Goal: Task Accomplishment & Management: Manage account settings

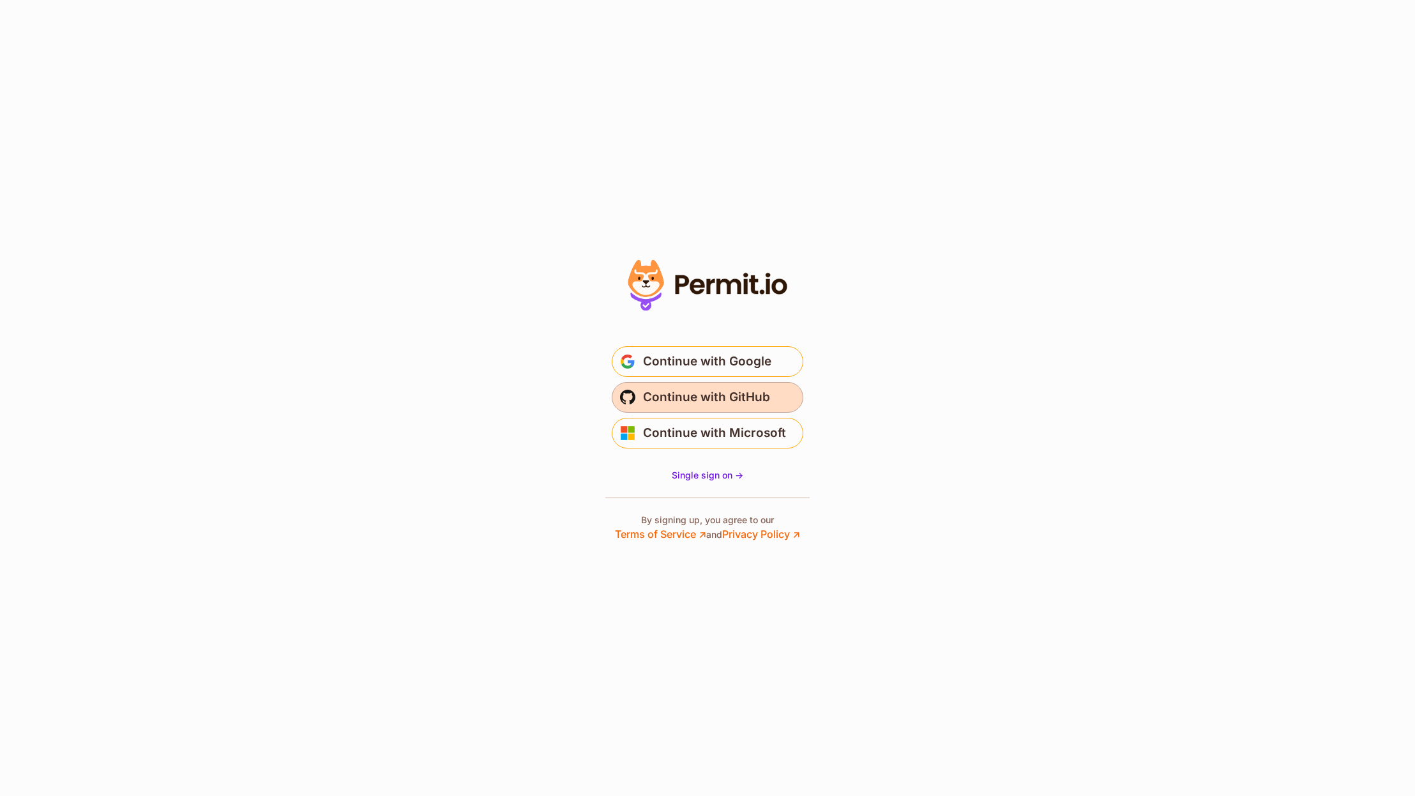
click at [744, 404] on span "Continue with GitHub" at bounding box center [706, 397] width 127 height 20
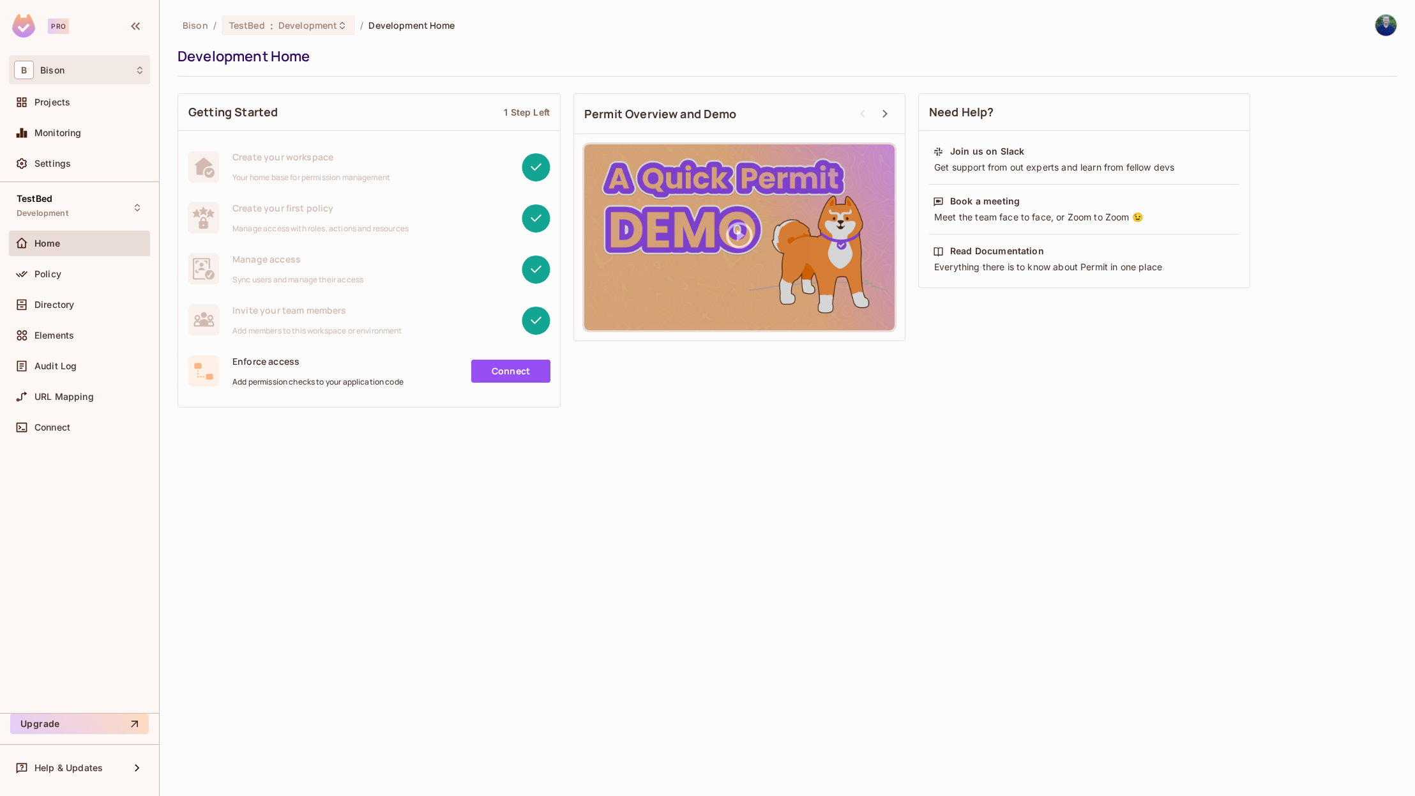
click at [109, 72] on div "B Bison" at bounding box center [79, 70] width 131 height 19
click at [129, 107] on span "bison" at bounding box center [135, 107] width 36 height 17
click at [72, 169] on div "Settings" at bounding box center [79, 163] width 131 height 15
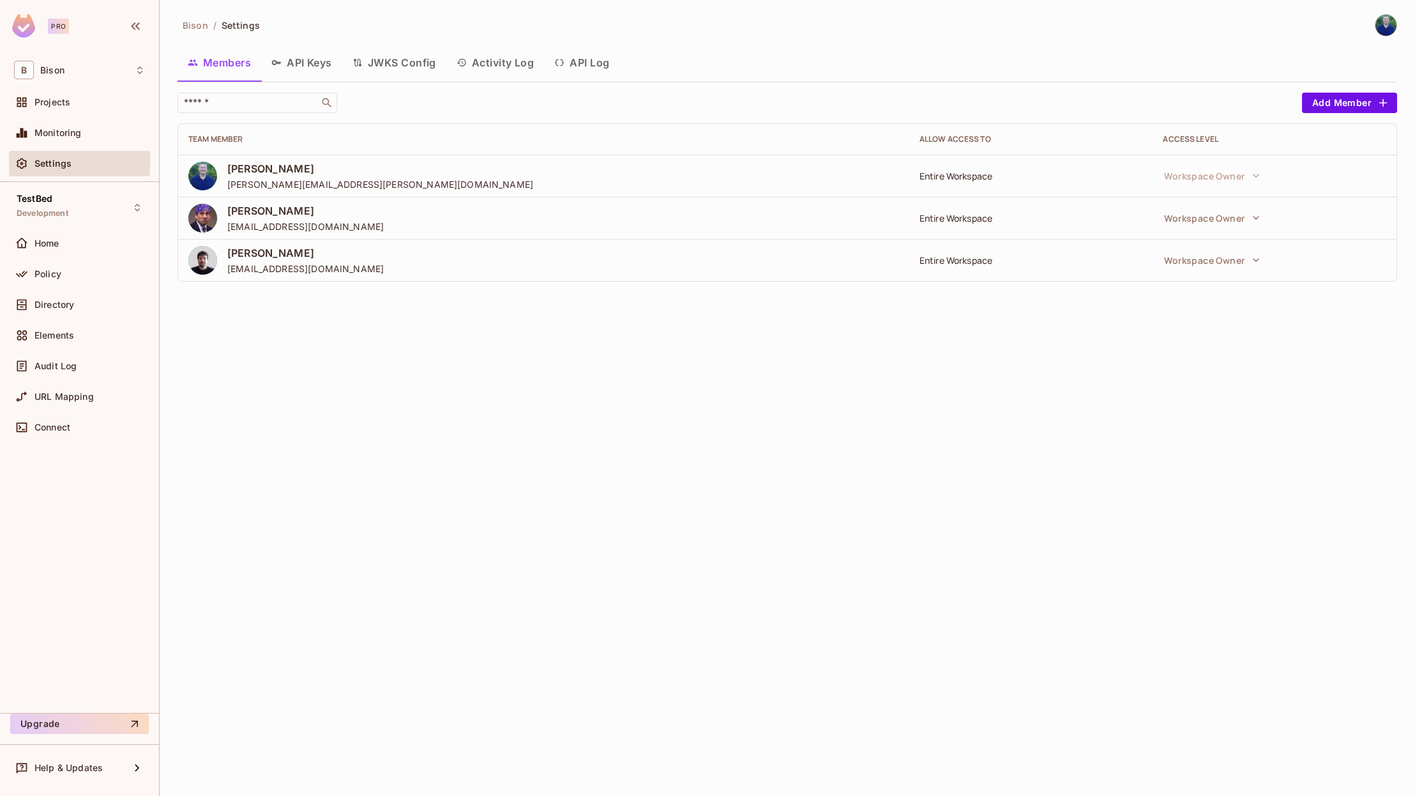
click at [342, 59] on button "API Keys" at bounding box center [301, 63] width 81 height 32
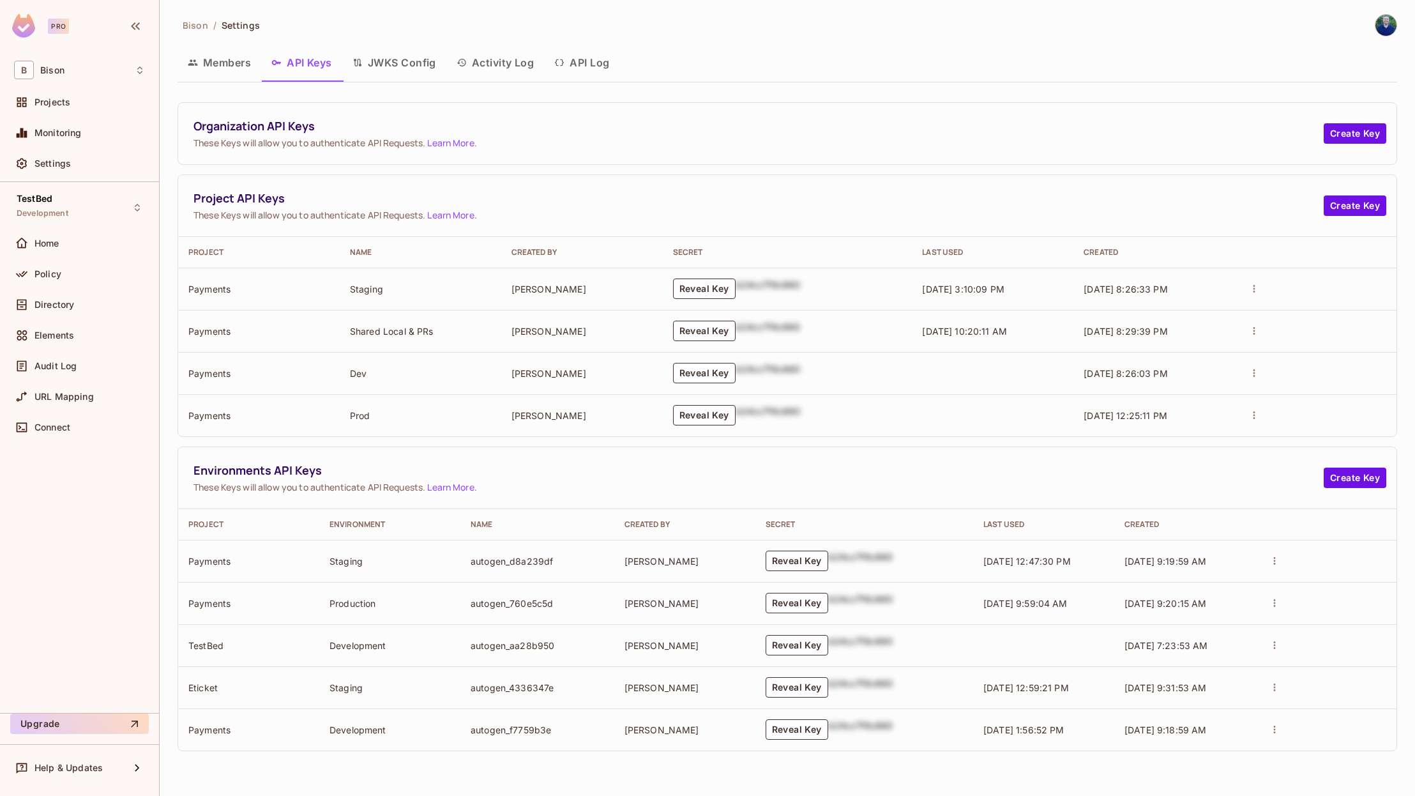
click at [388, 56] on button "JWKS Config" at bounding box center [394, 63] width 104 height 32
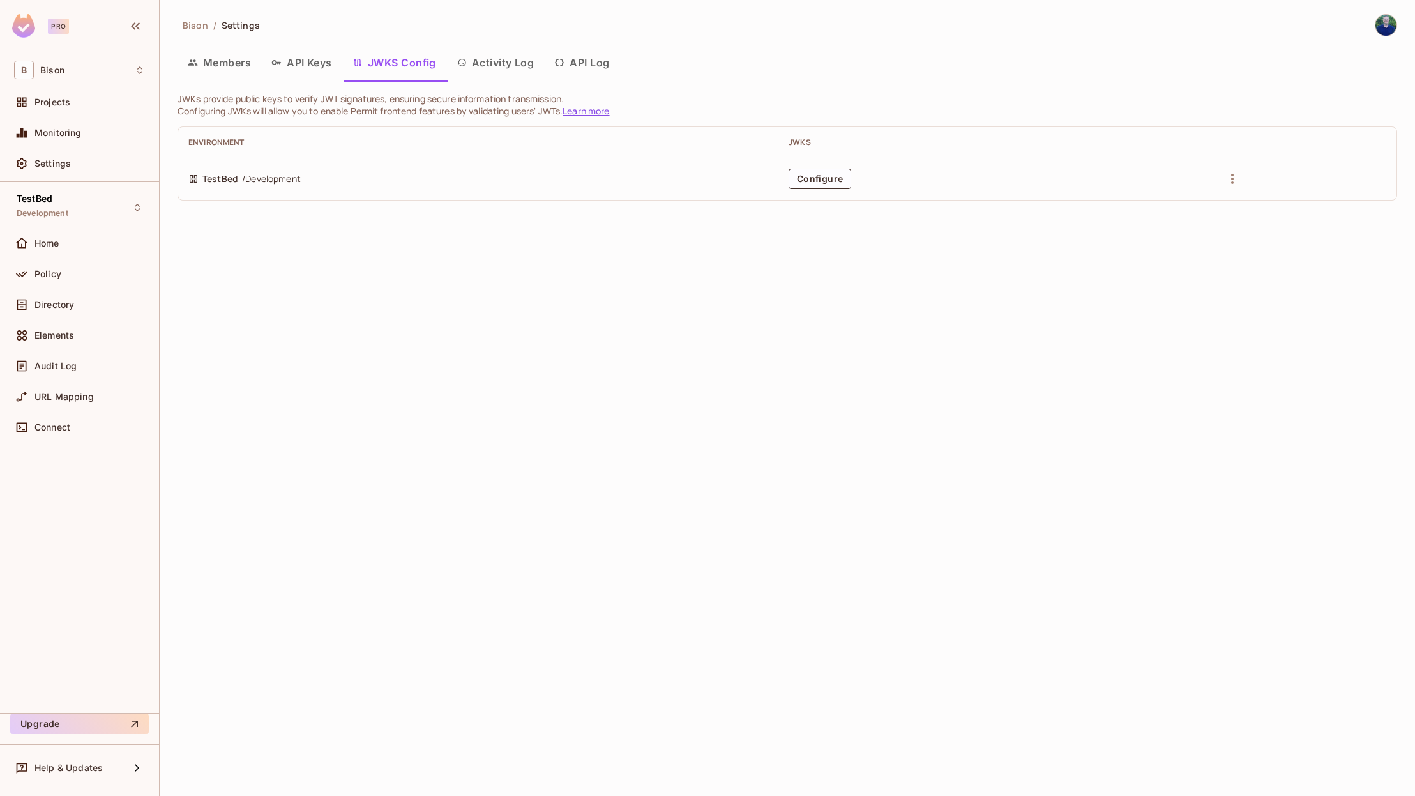
click at [565, 57] on icon "button" at bounding box center [559, 62] width 10 height 10
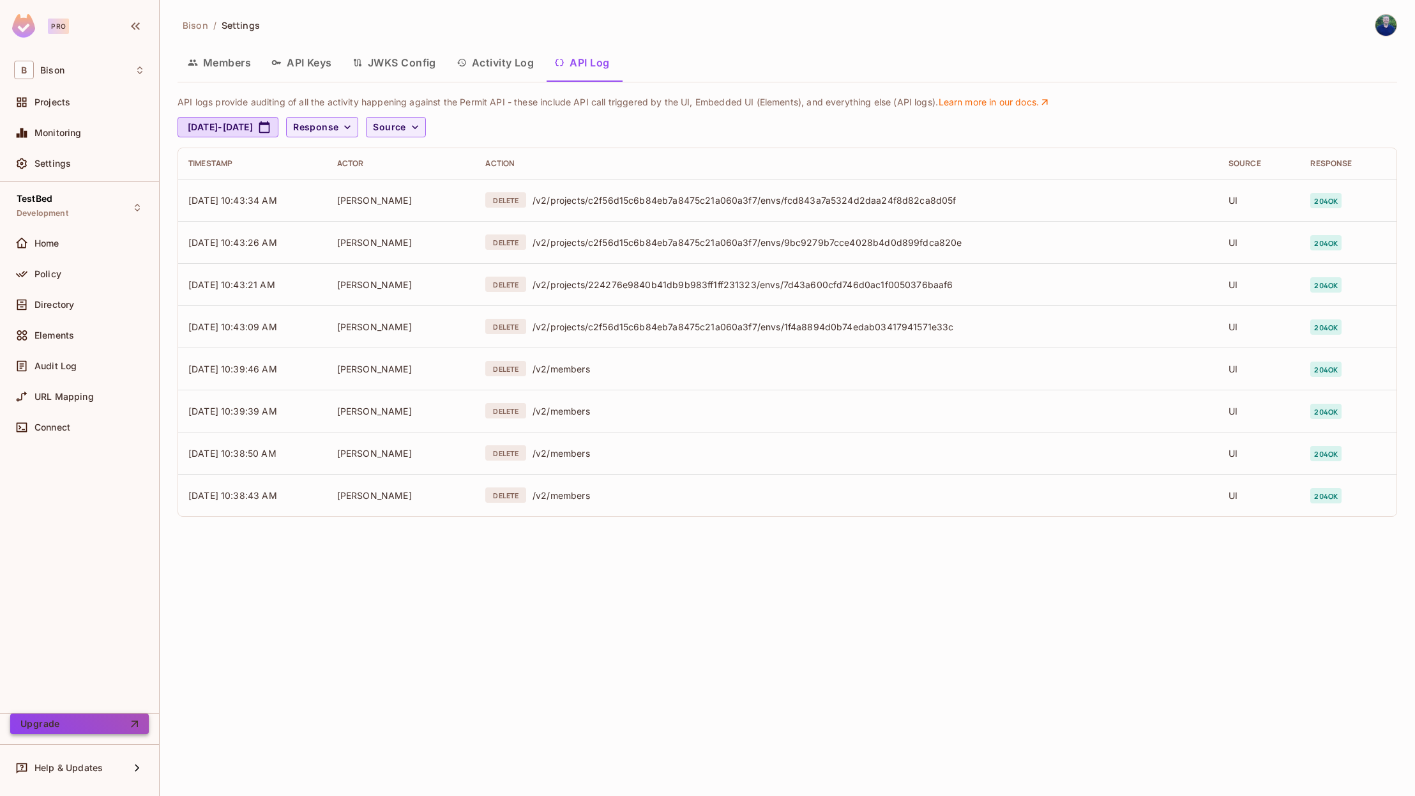
click at [139, 724] on icon "button" at bounding box center [134, 723] width 13 height 13
click at [1390, 24] on img at bounding box center [1386, 25] width 21 height 21
click at [1170, 72] on div at bounding box center [707, 398] width 1415 height 796
click at [45, 243] on span "Home" at bounding box center [46, 243] width 25 height 10
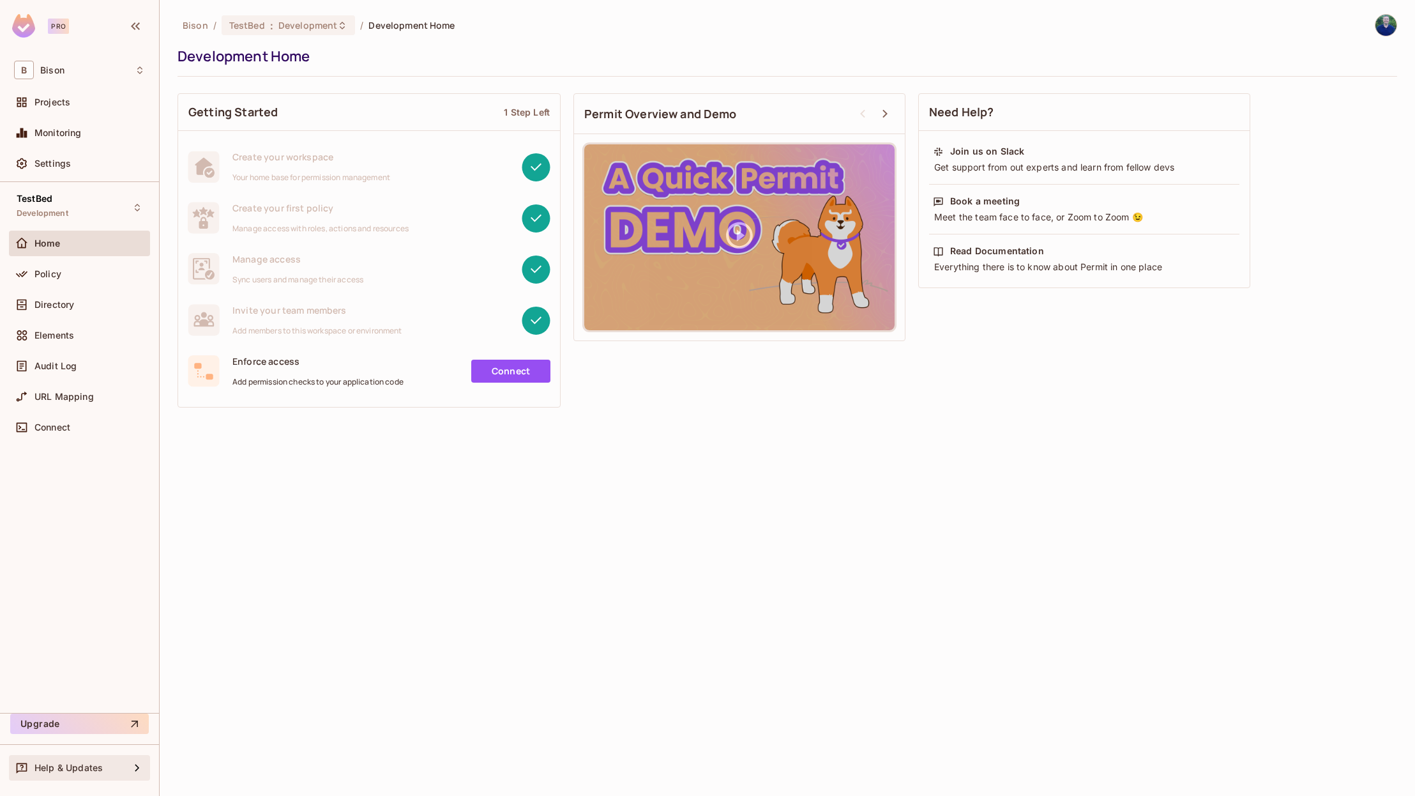
click at [90, 762] on span "Help & Updates" at bounding box center [68, 767] width 68 height 10
click at [90, 762] on div at bounding box center [707, 398] width 1415 height 796
drag, startPoint x: 90, startPoint y: 762, endPoint x: 82, endPoint y: 402, distance: 360.3
click at [63, 216] on span "Development" at bounding box center [43, 213] width 52 height 10
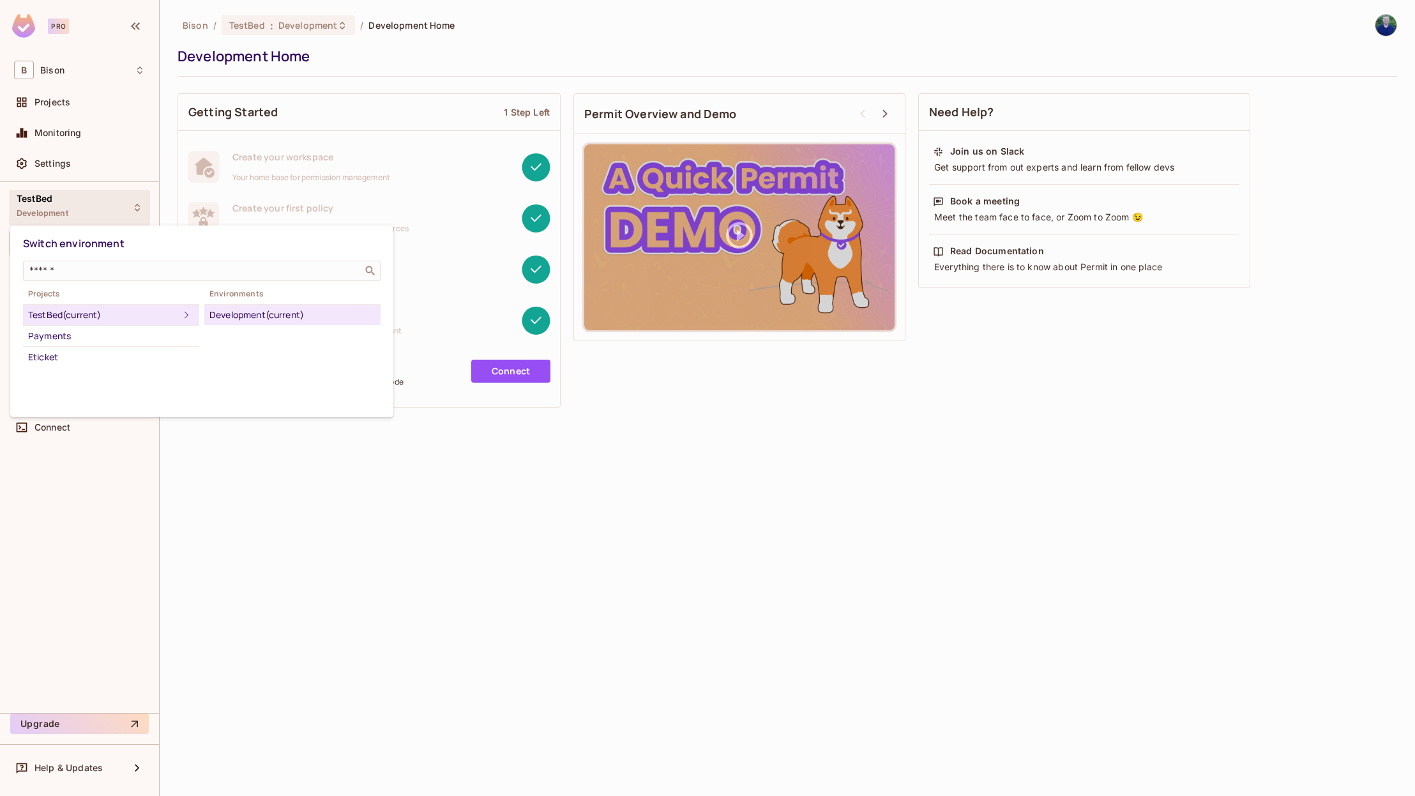
click at [139, 61] on div at bounding box center [707, 398] width 1415 height 796
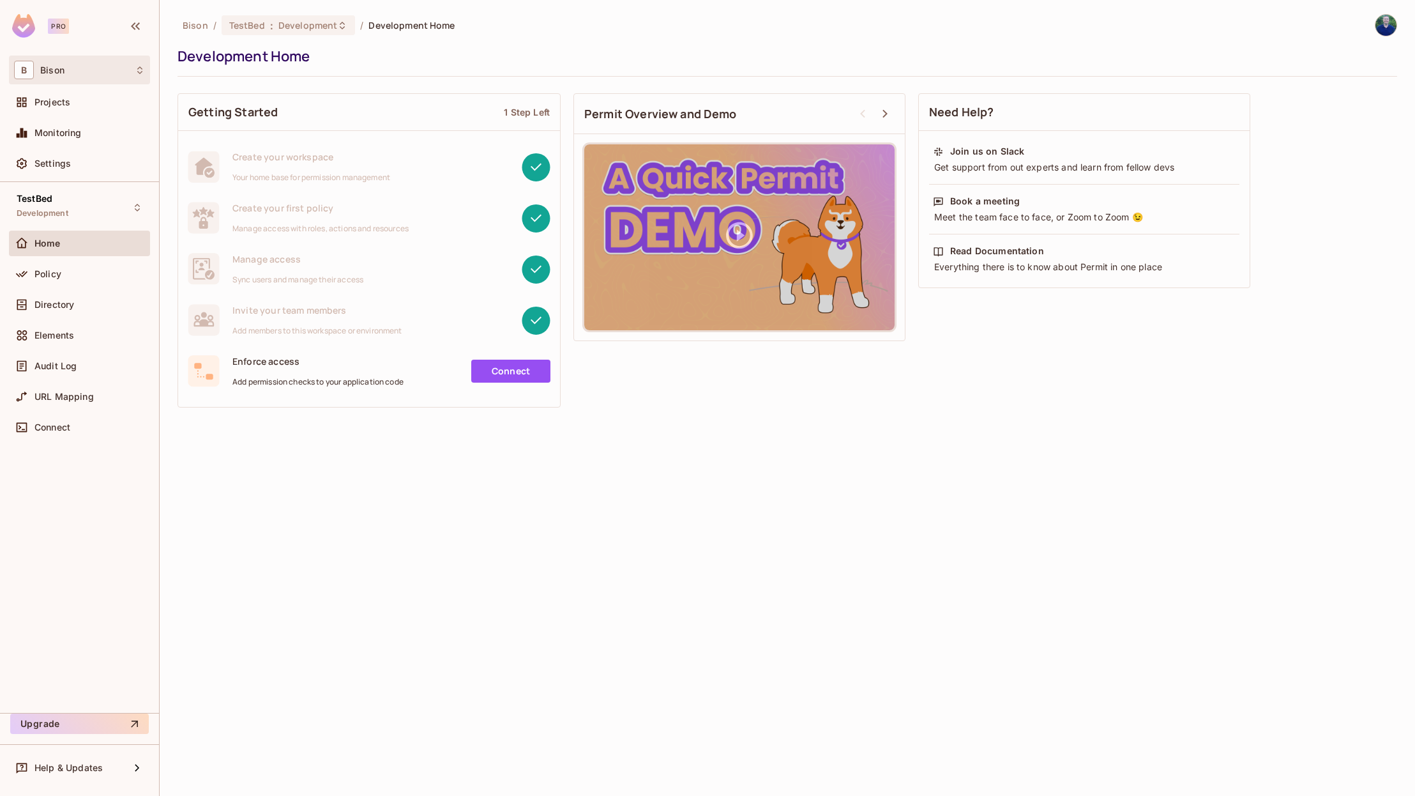
click at [119, 70] on div "B Bison" at bounding box center [79, 70] width 131 height 19
click at [135, 114] on span "bison" at bounding box center [135, 107] width 36 height 17
click at [24, 29] on img at bounding box center [23, 26] width 23 height 24
click at [60, 27] on div "Pro" at bounding box center [58, 26] width 21 height 15
click at [139, 31] on icon "button" at bounding box center [135, 26] width 15 height 15
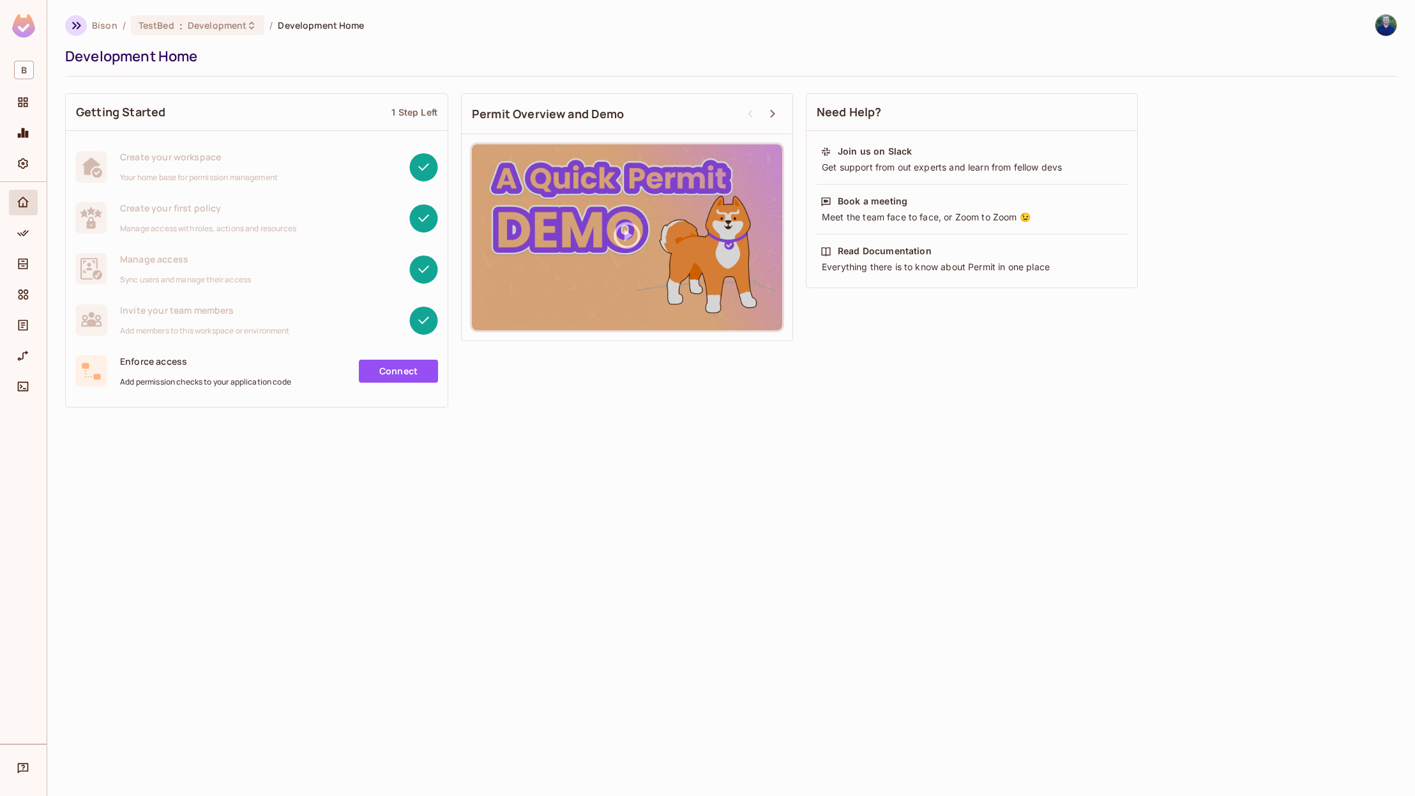
click at [82, 31] on icon "button" at bounding box center [76, 25] width 15 height 15
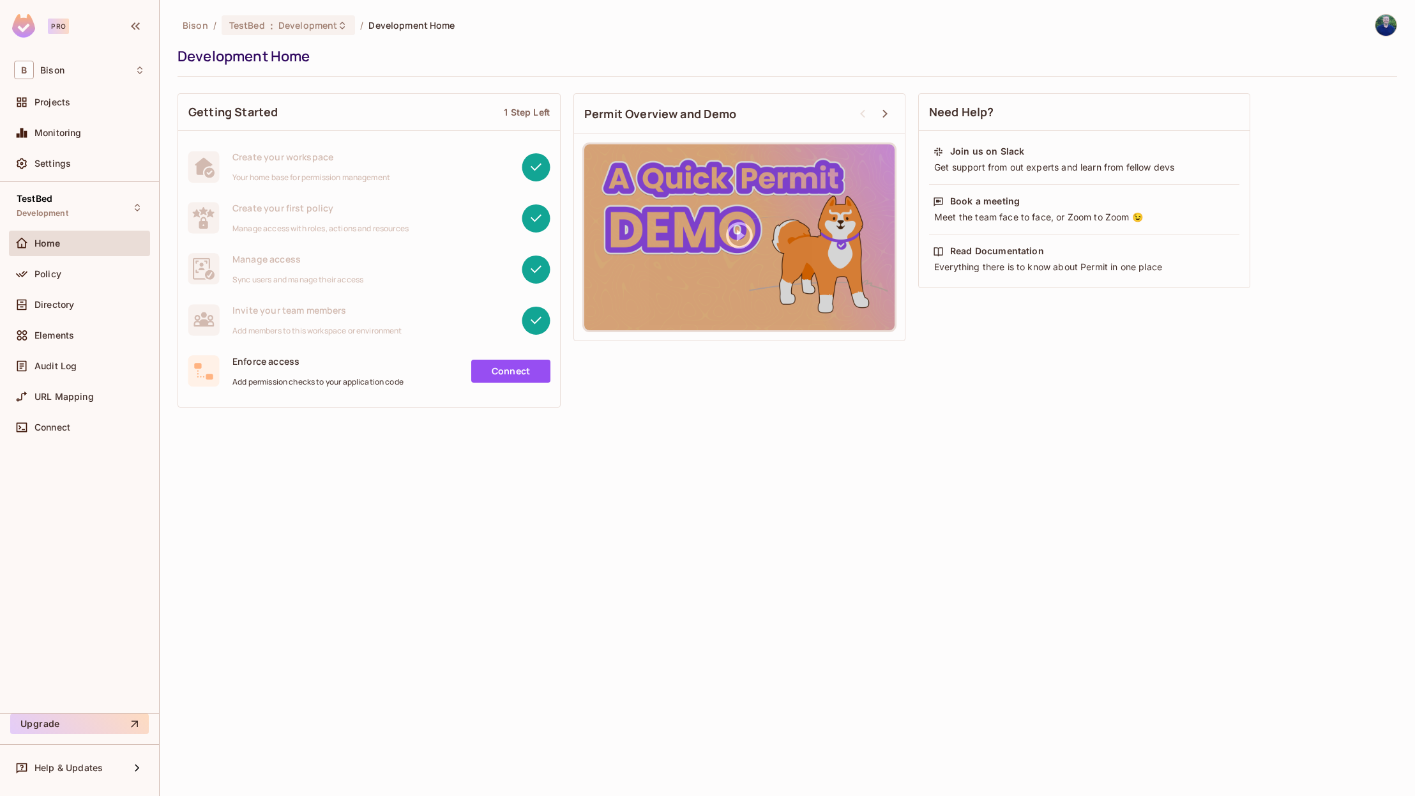
click at [25, 29] on img at bounding box center [23, 26] width 23 height 24
click at [75, 113] on div "Projects" at bounding box center [79, 102] width 141 height 26
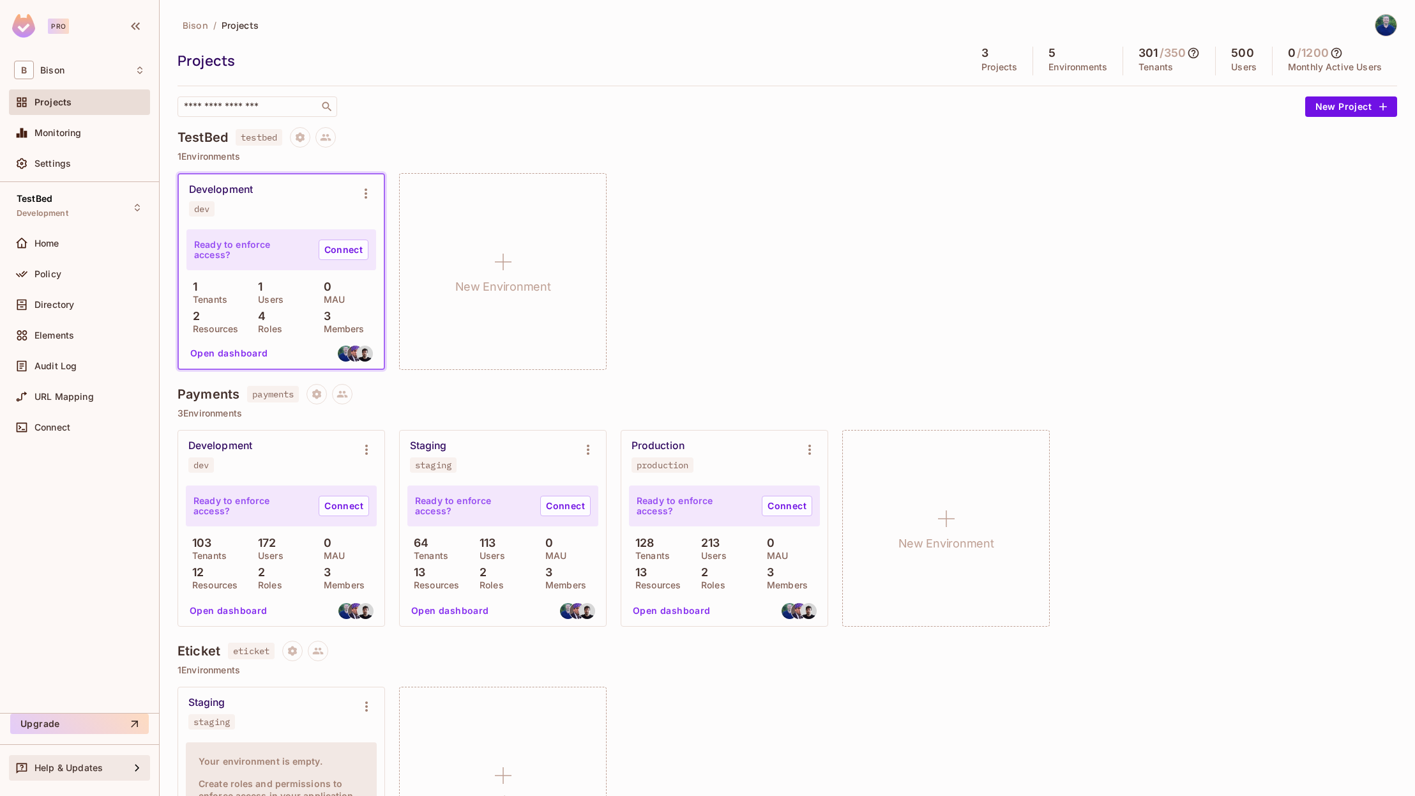
click at [93, 766] on span "Help & Updates" at bounding box center [68, 767] width 68 height 10
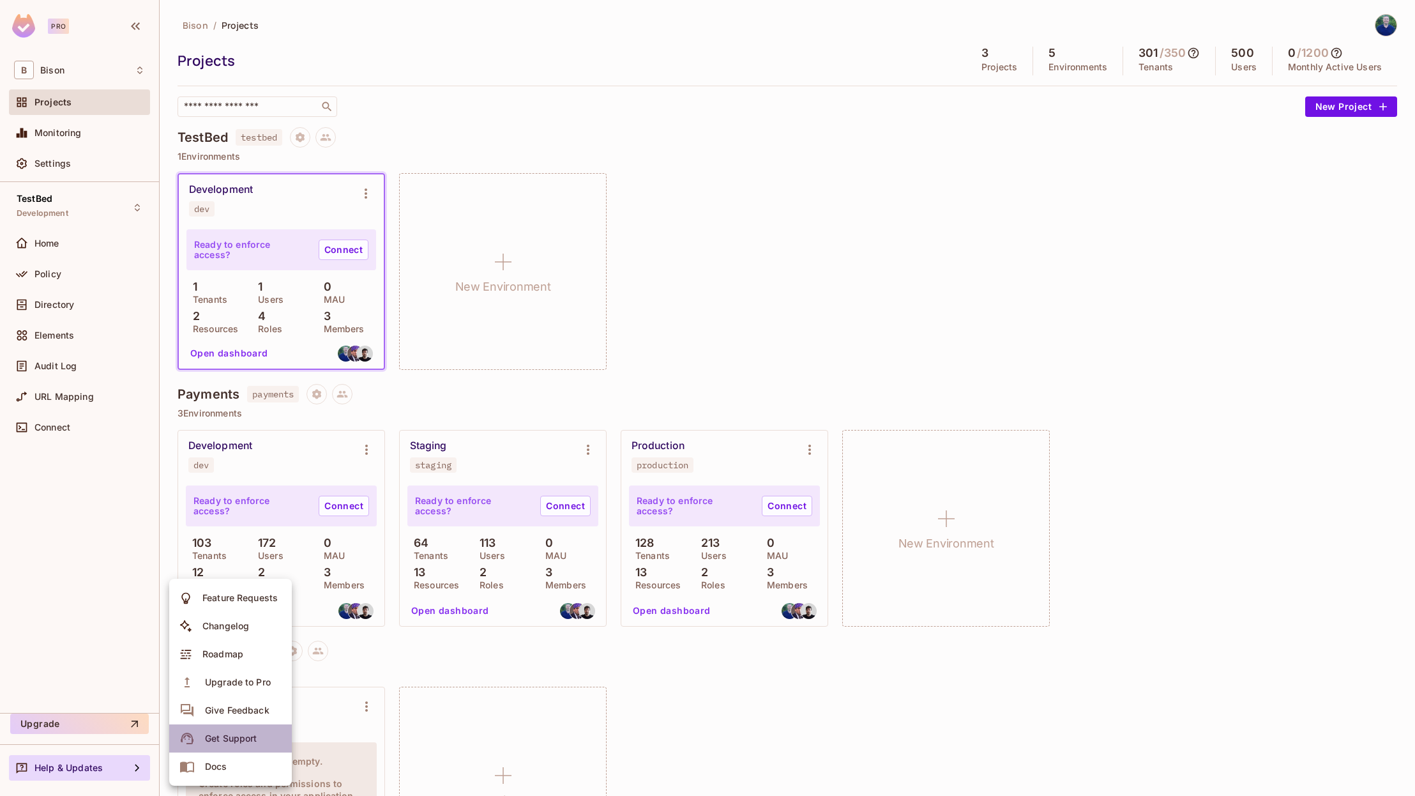
click at [245, 739] on div "Get Support" at bounding box center [231, 738] width 52 height 13
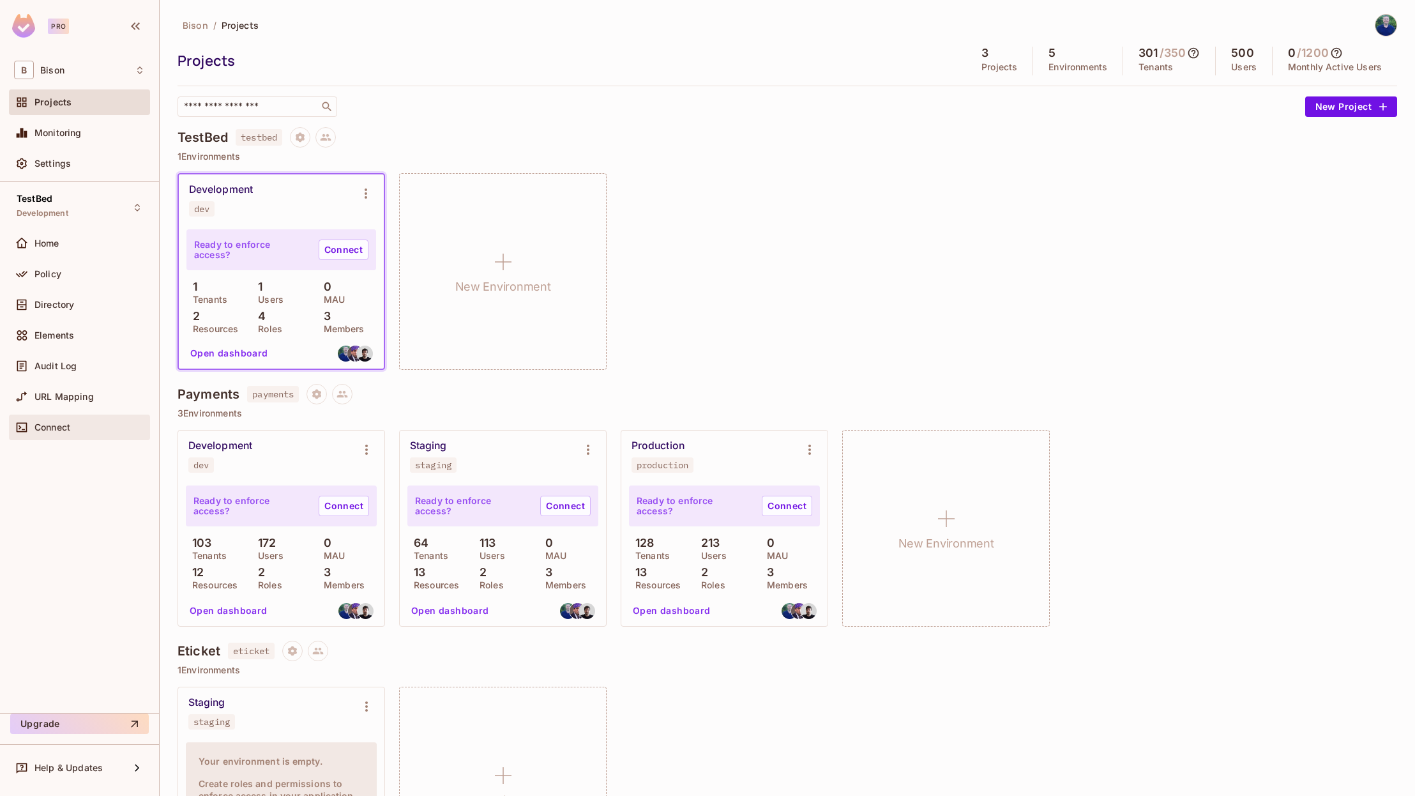
click at [46, 428] on span "Connect" at bounding box center [52, 427] width 36 height 10
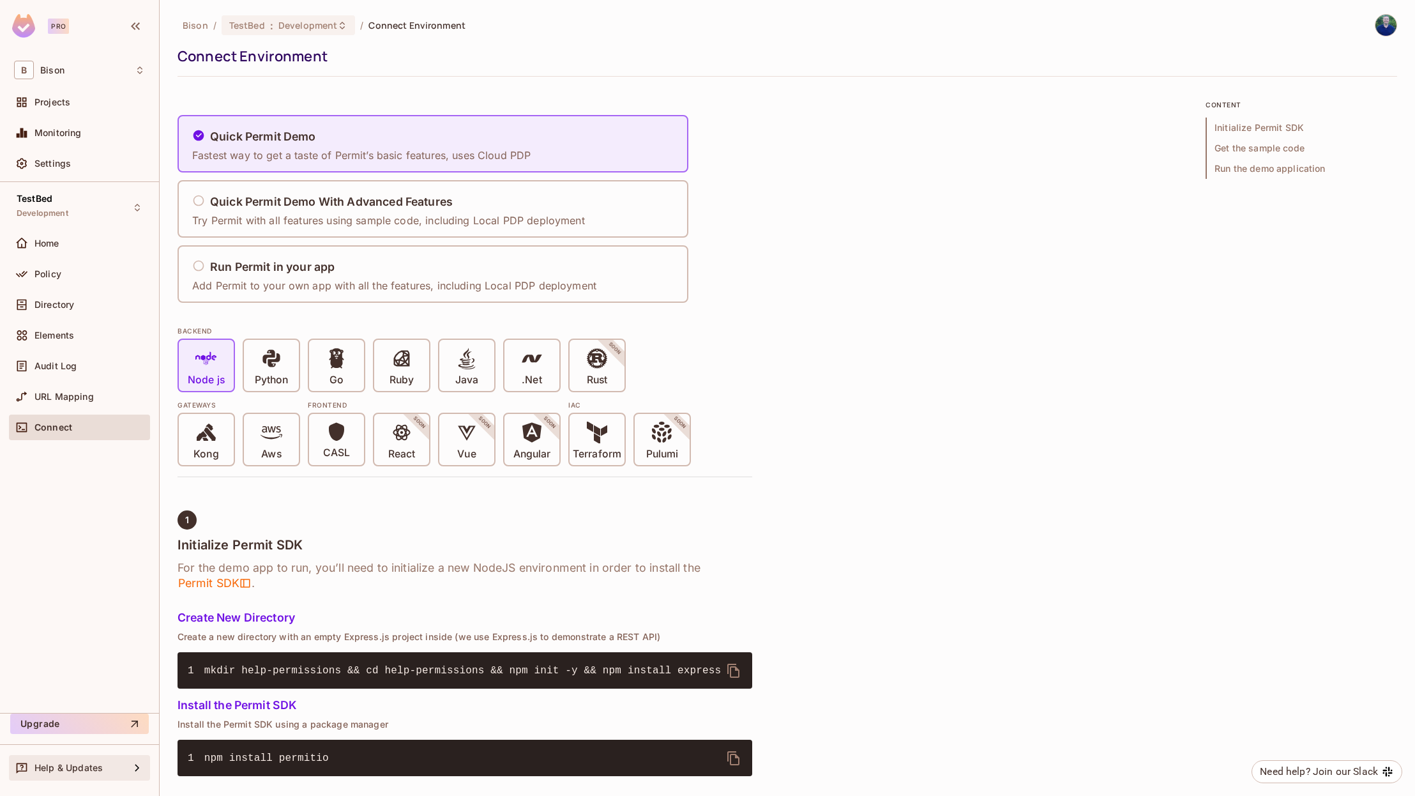
click at [133, 767] on icon at bounding box center [137, 767] width 15 height 15
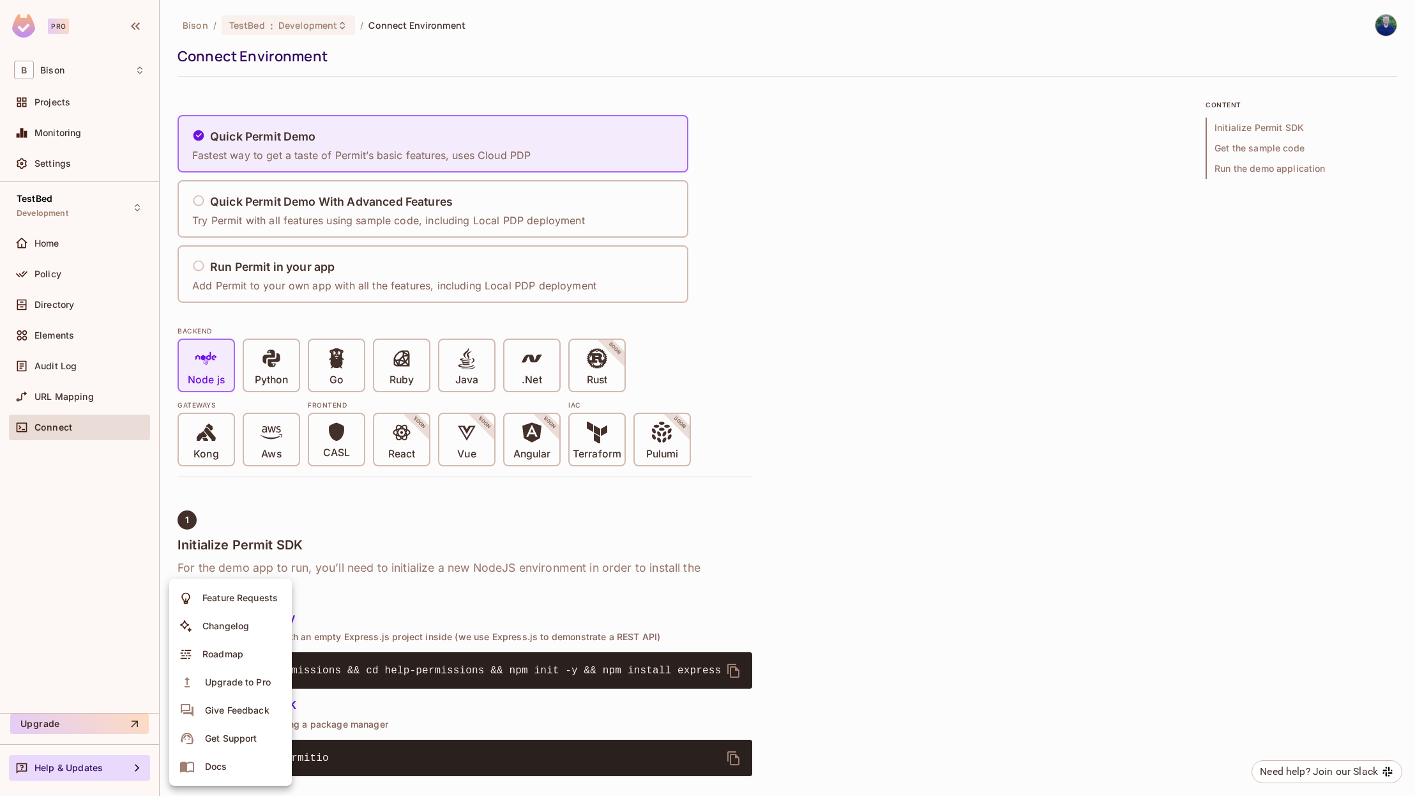
click at [240, 764] on li "Docs" at bounding box center [230, 766] width 123 height 28
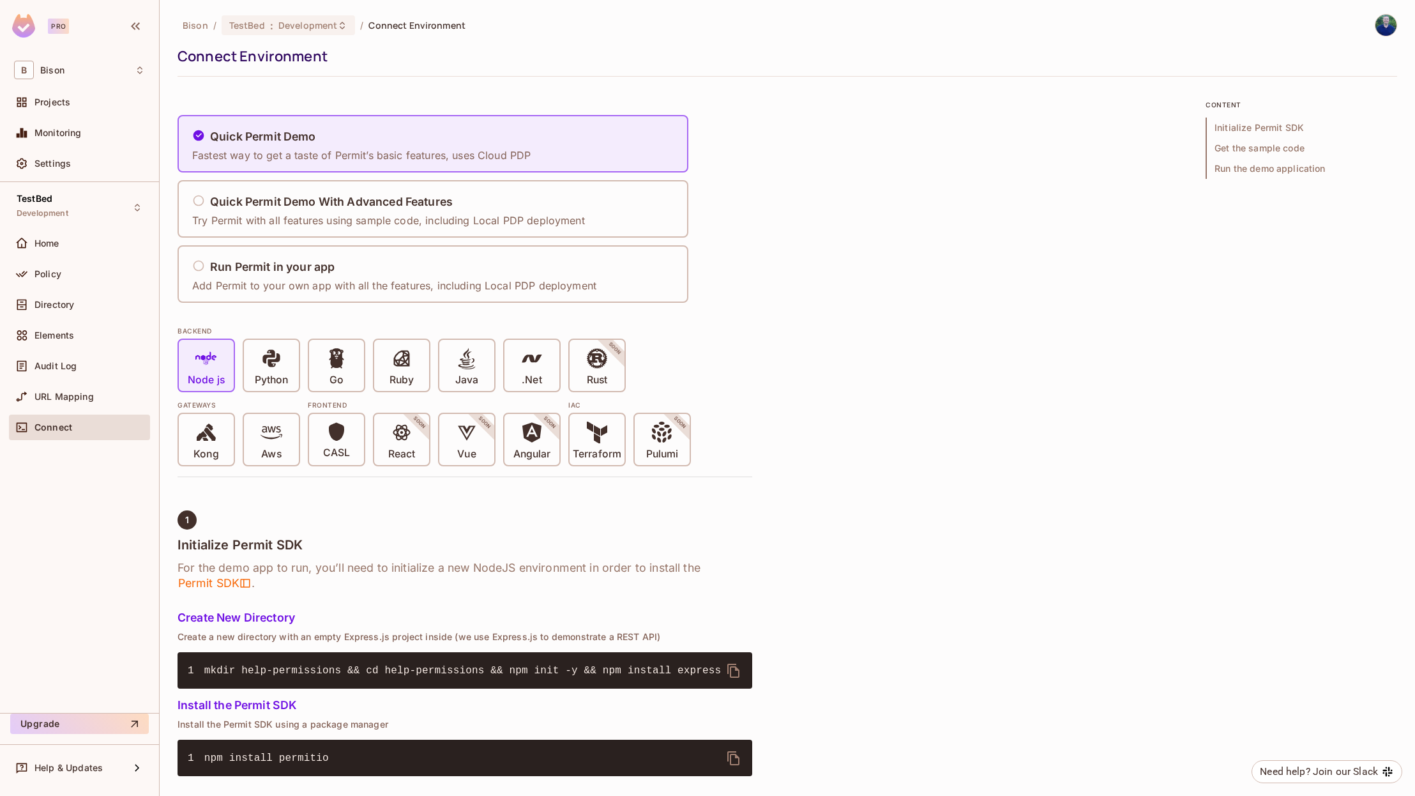
click at [63, 69] on span "Bison" at bounding box center [52, 70] width 24 height 10
click at [63, 69] on div at bounding box center [707, 398] width 1415 height 796
click at [70, 98] on div "Projects" at bounding box center [89, 102] width 110 height 10
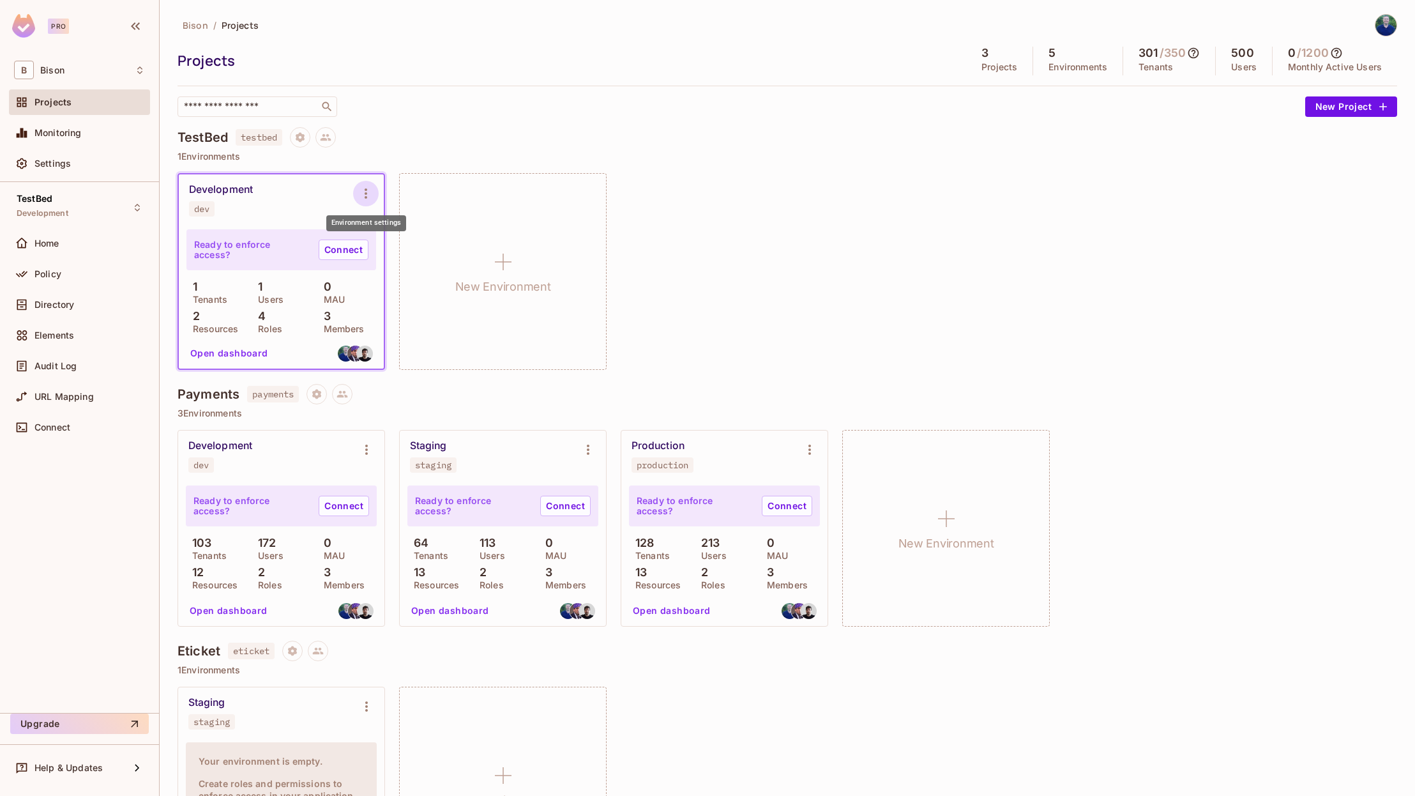
click at [372, 190] on icon "Environment settings" at bounding box center [365, 193] width 15 height 15
click at [656, 227] on div at bounding box center [707, 398] width 1415 height 796
click at [371, 448] on icon "Environment settings" at bounding box center [366, 449] width 15 height 15
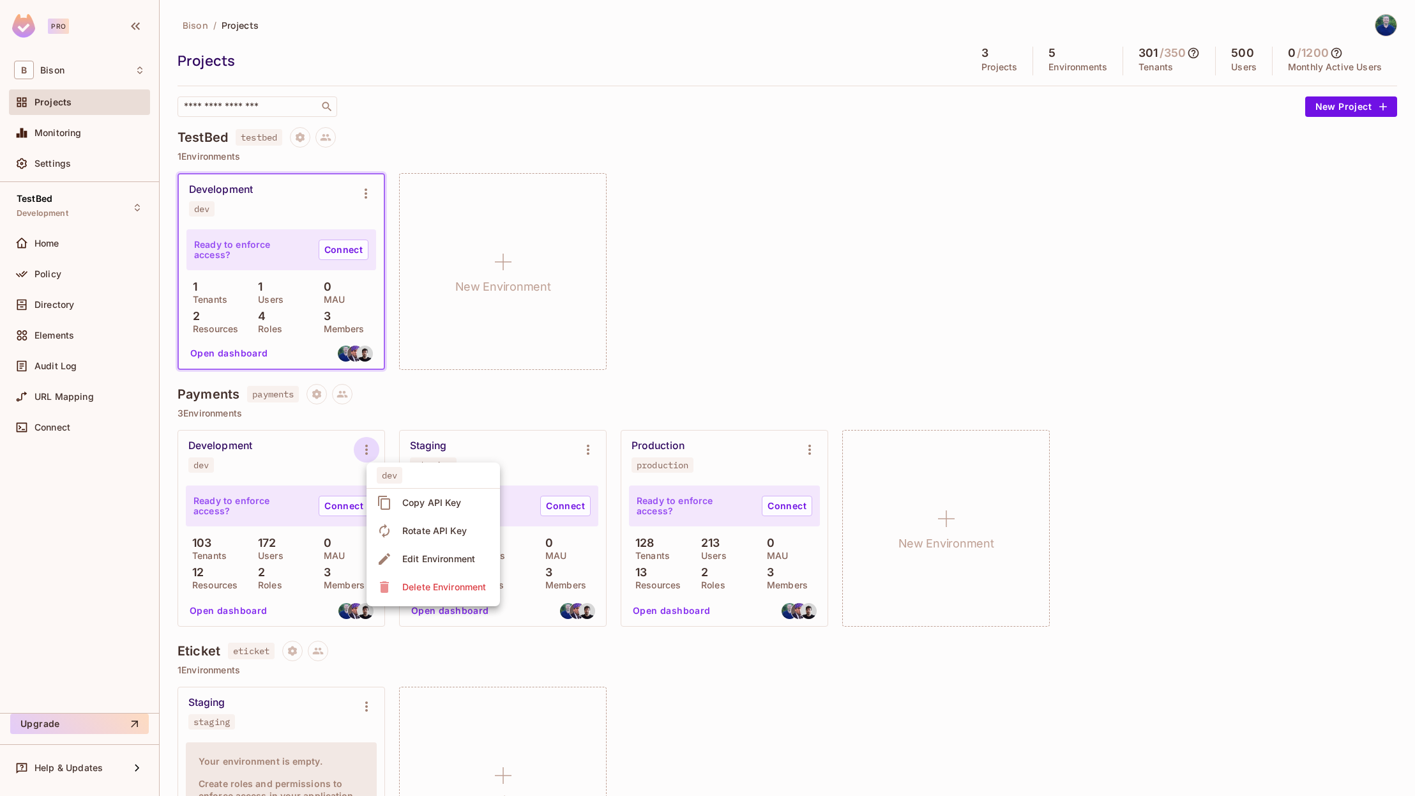
click at [423, 589] on div "Delete Environment" at bounding box center [444, 586] width 84 height 13
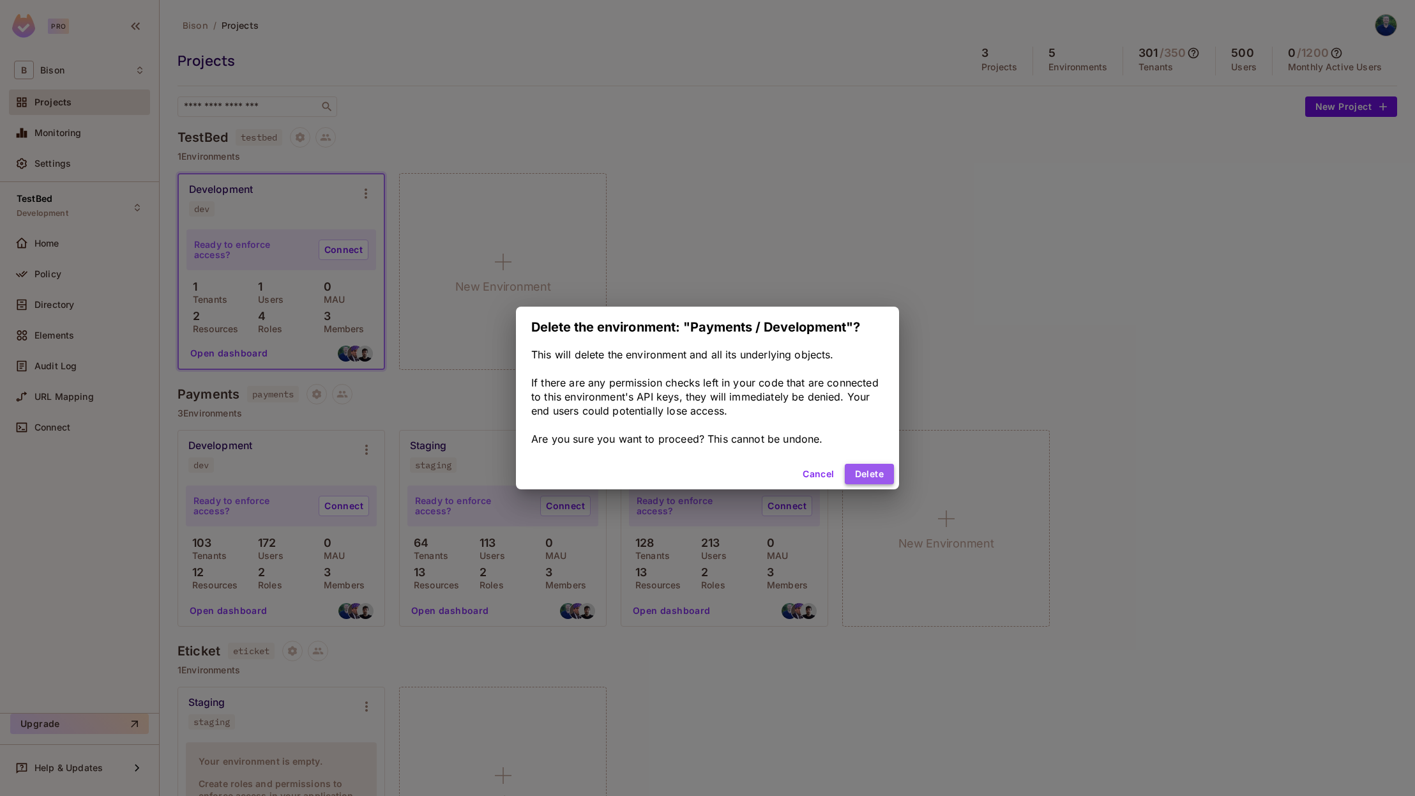
click at [883, 476] on button "Delete" at bounding box center [869, 474] width 49 height 20
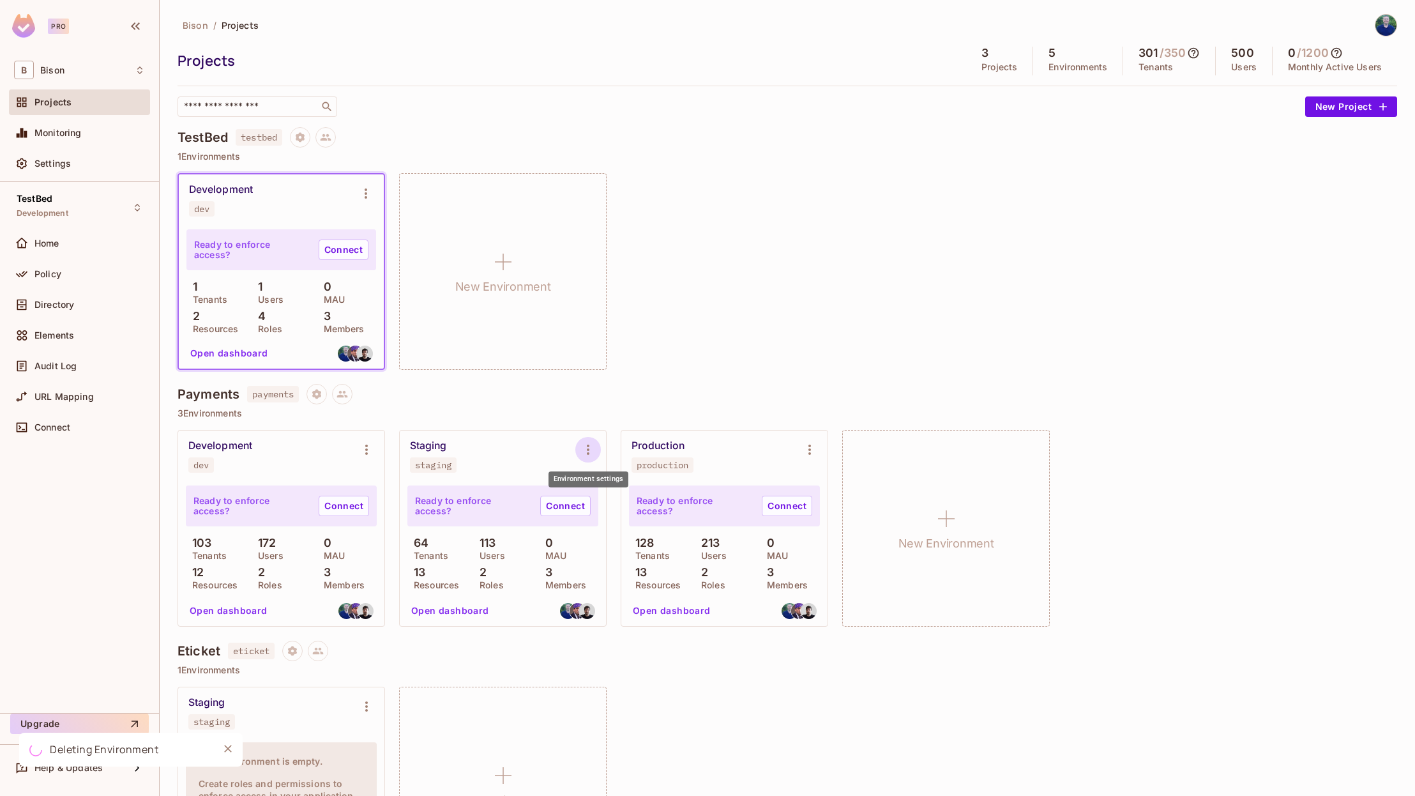
click at [590, 444] on icon "Environment settings" at bounding box center [587, 449] width 15 height 15
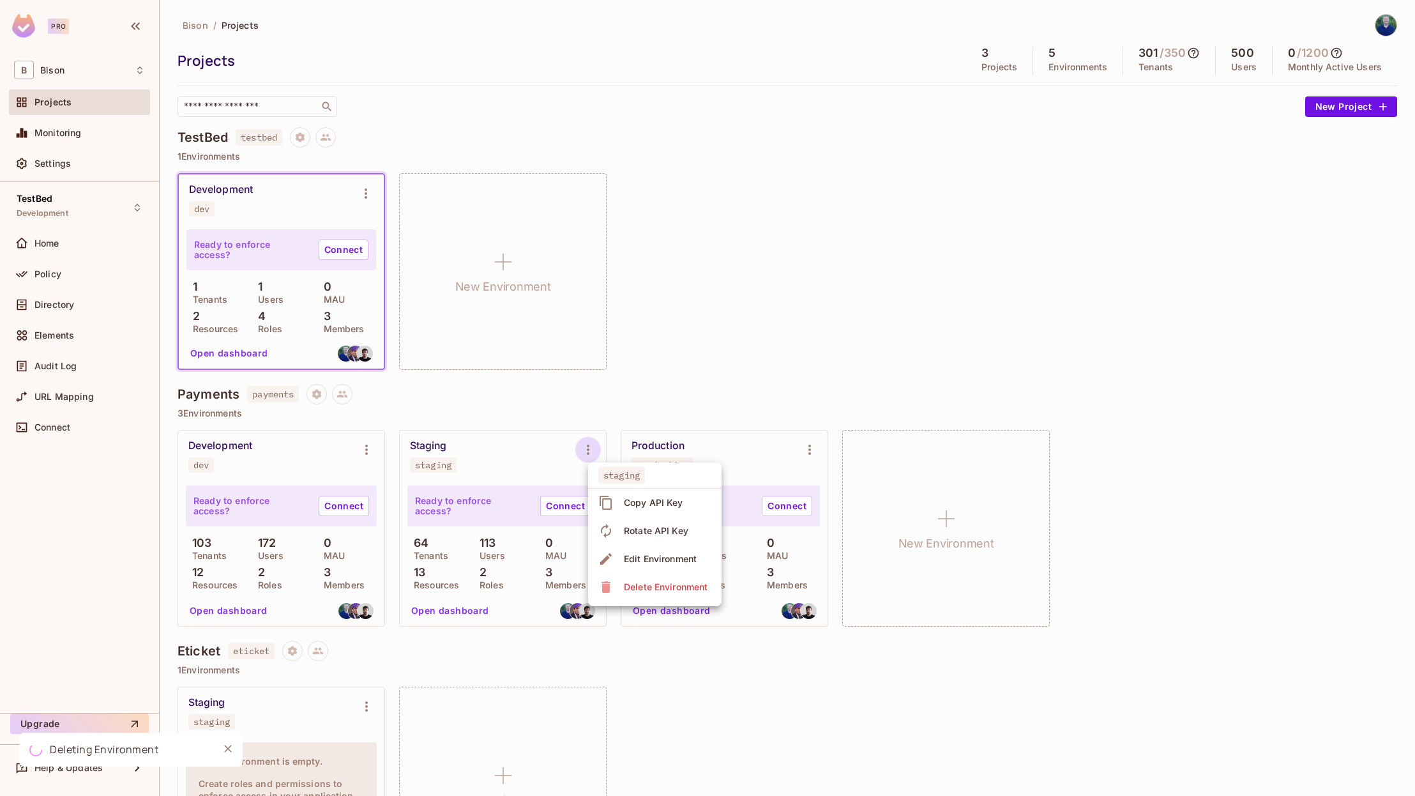
click at [647, 582] on div "Delete Environment" at bounding box center [666, 586] width 84 height 13
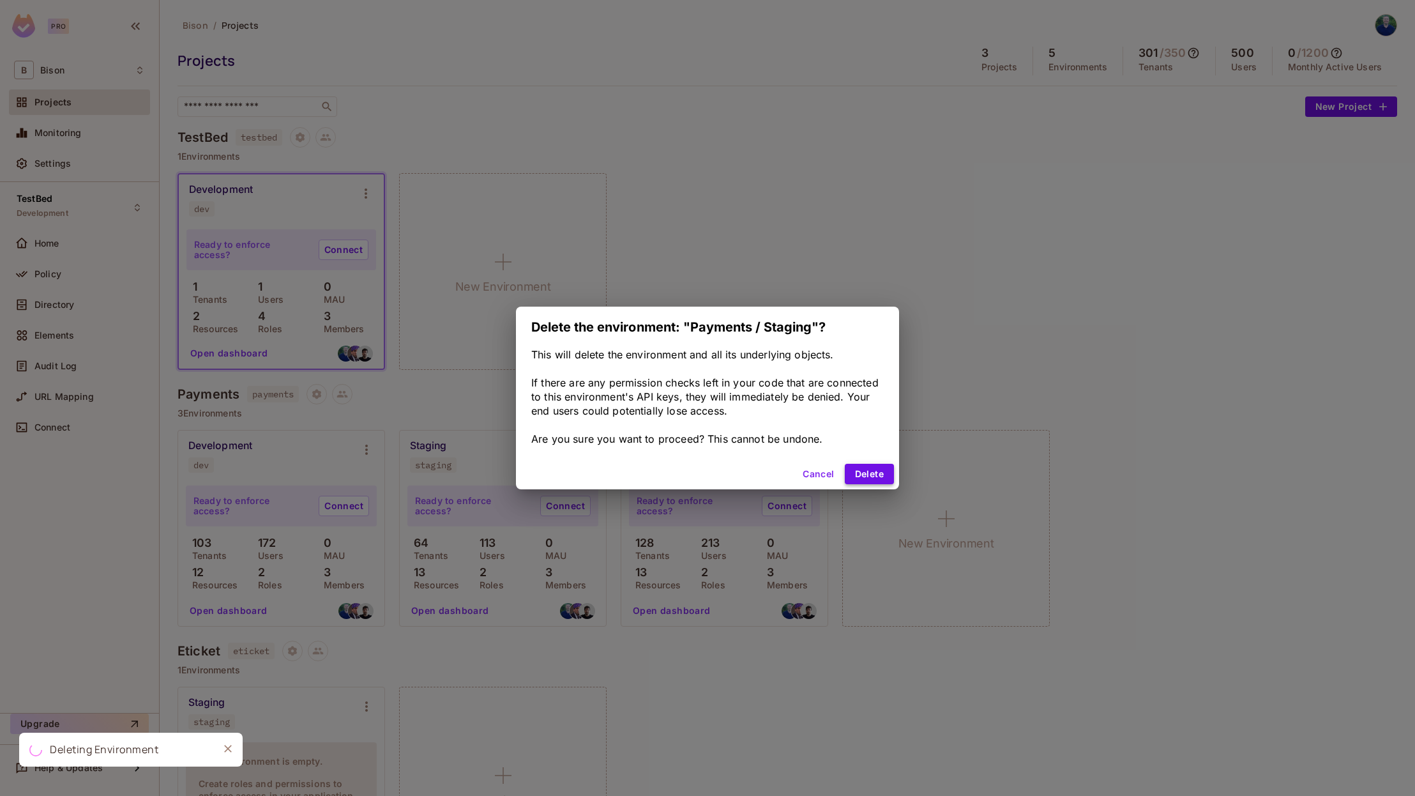
click at [866, 469] on button "Delete" at bounding box center [869, 474] width 49 height 20
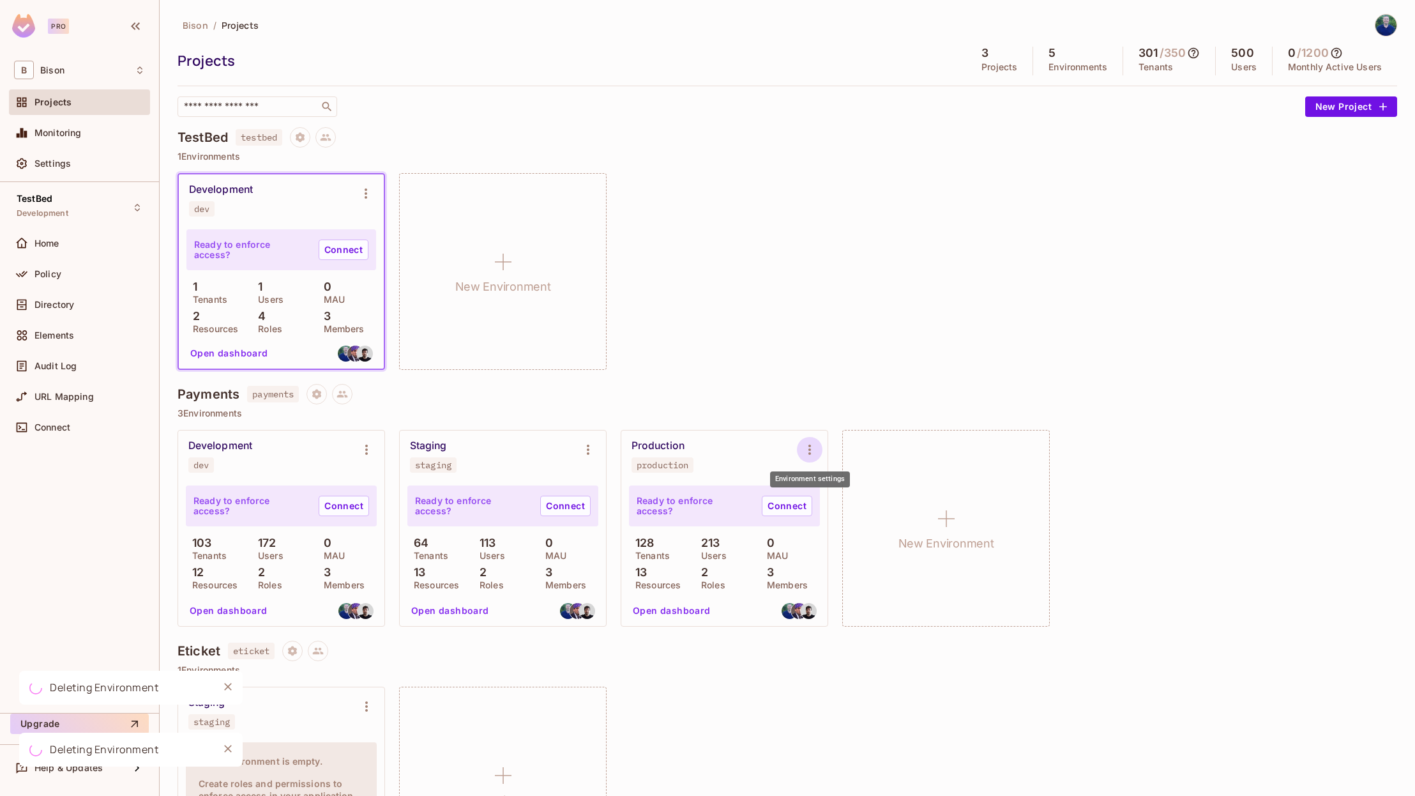
click at [819, 455] on button "Environment settings" at bounding box center [810, 450] width 26 height 26
click at [891, 588] on div "Delete Environment" at bounding box center [888, 586] width 84 height 13
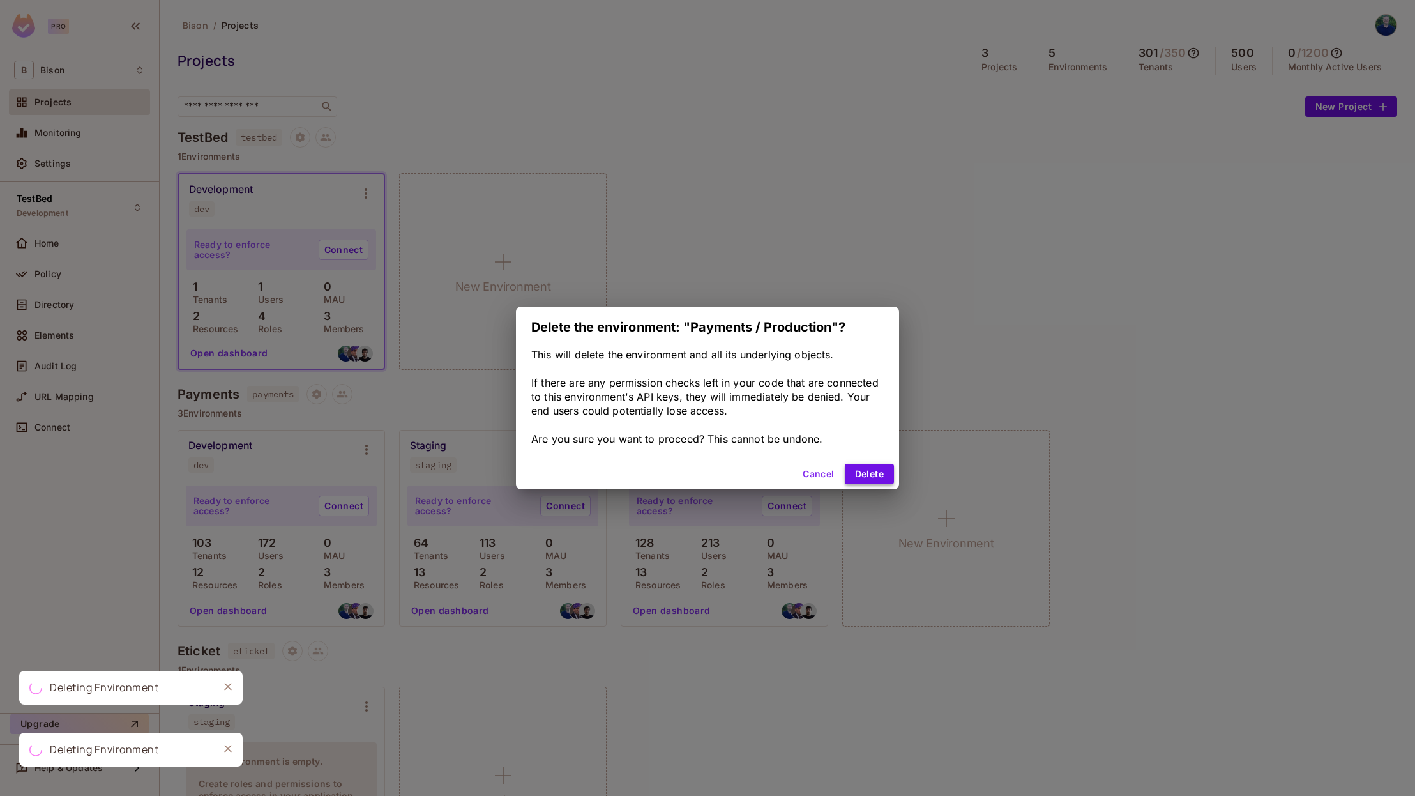
click at [881, 467] on button "Delete" at bounding box center [869, 474] width 49 height 20
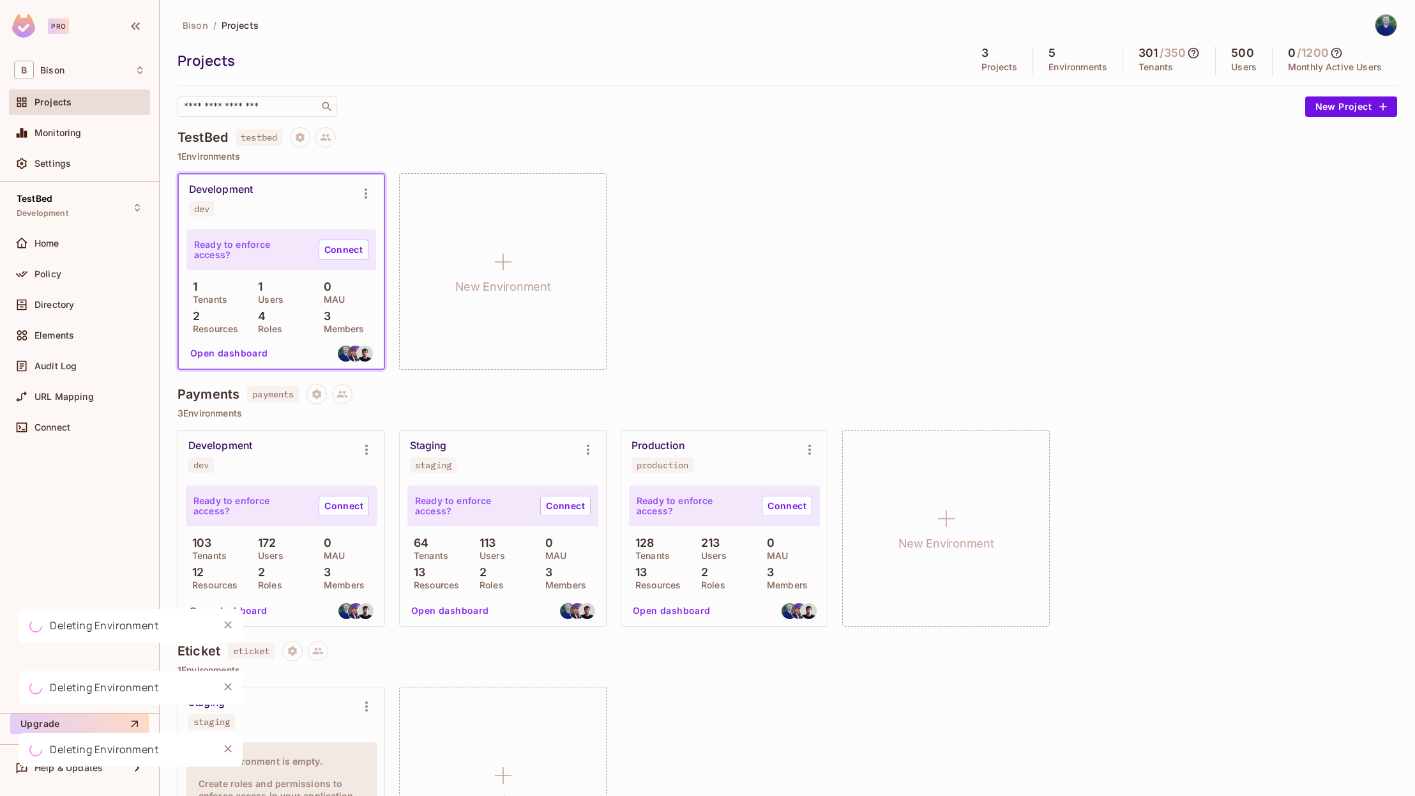
scroll to position [102, 0]
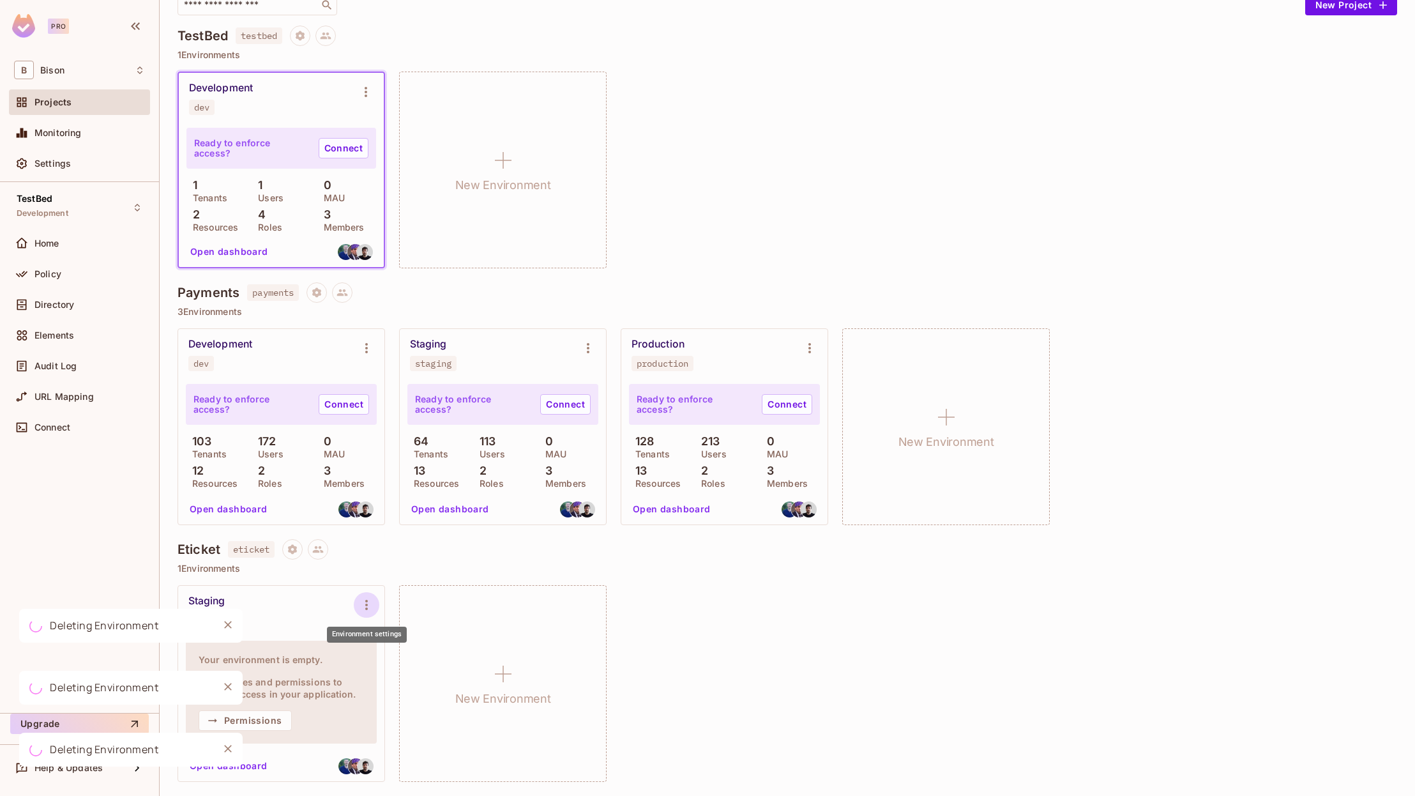
click at [365, 604] on icon "Environment settings" at bounding box center [366, 604] width 15 height 15
click at [699, 673] on div at bounding box center [707, 398] width 1415 height 796
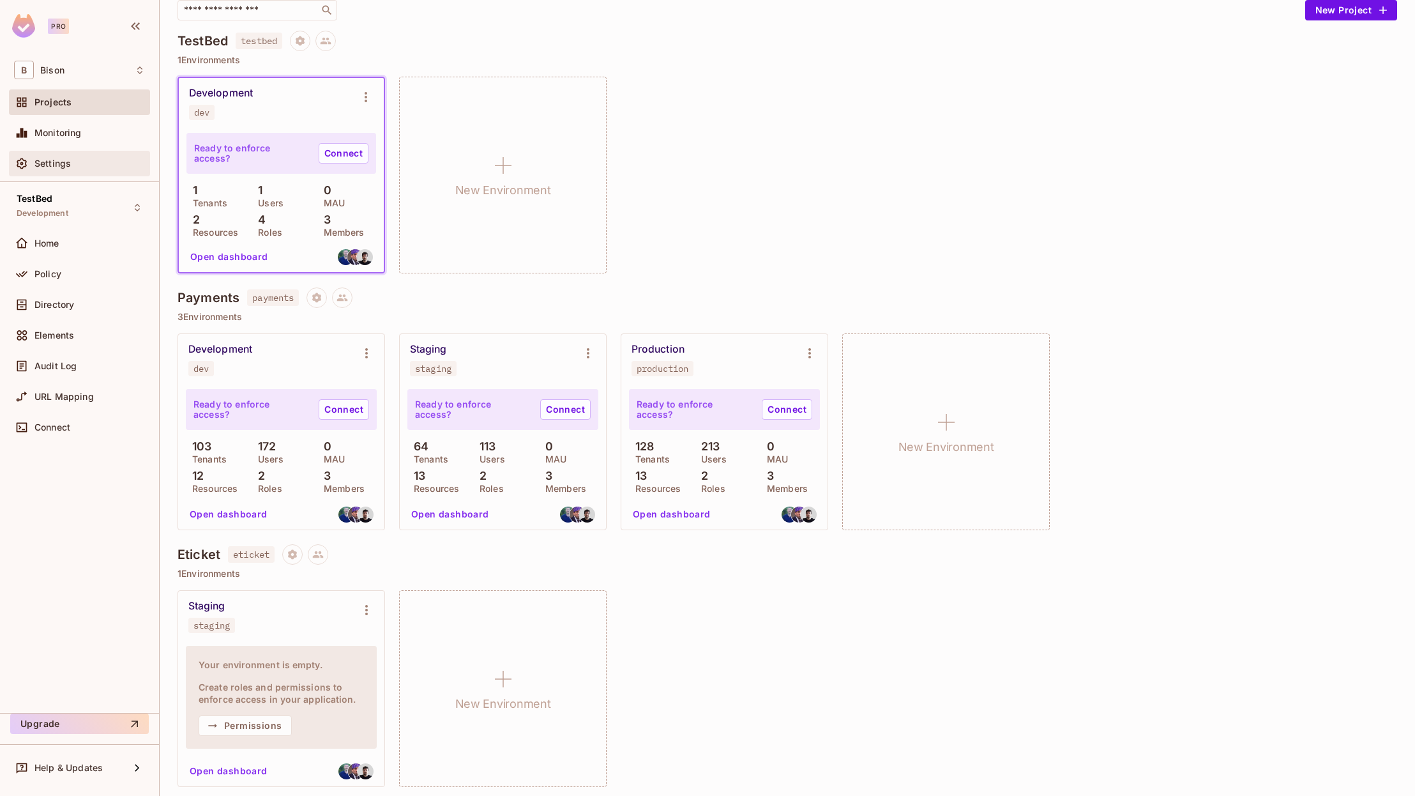
click at [43, 164] on span "Settings" at bounding box center [52, 163] width 36 height 10
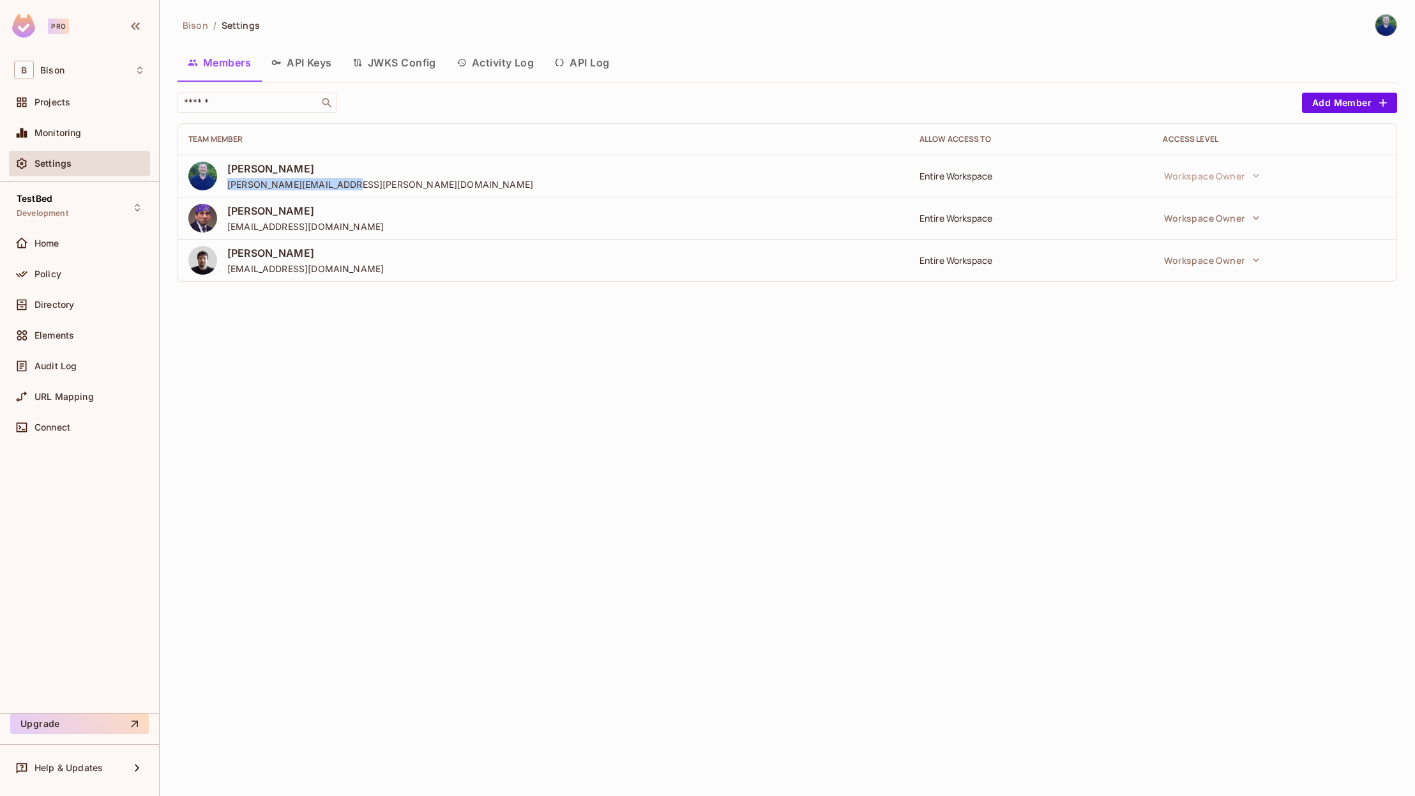
drag, startPoint x: 354, startPoint y: 186, endPoint x: 223, endPoint y: 188, distance: 131.6
click at [223, 188] on div "Matt Cook matthew.cook@bisonok.com" at bounding box center [543, 176] width 711 height 29
copy span "matthew.cook@bisonok.com"
click at [61, 109] on div "Projects" at bounding box center [79, 102] width 131 height 15
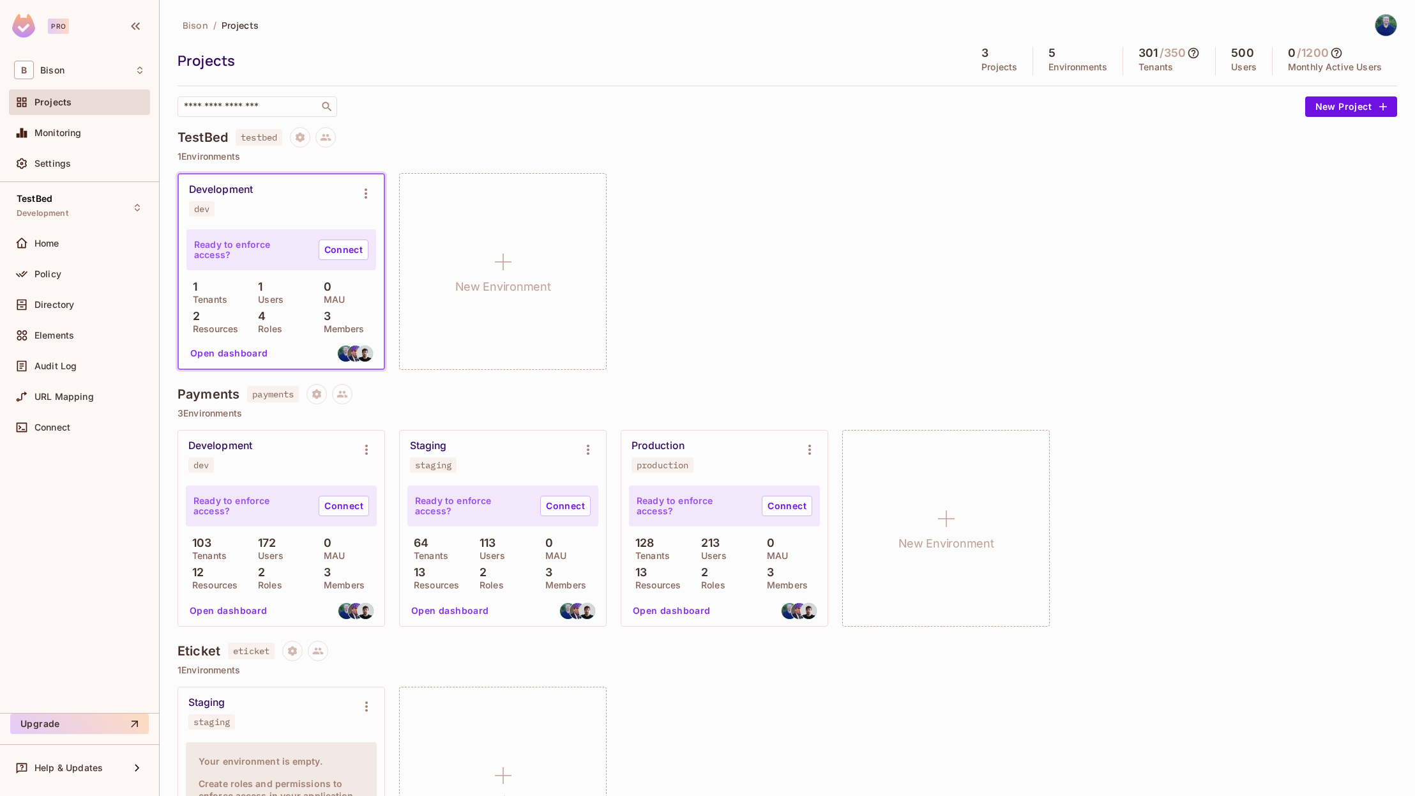
scroll to position [102, 0]
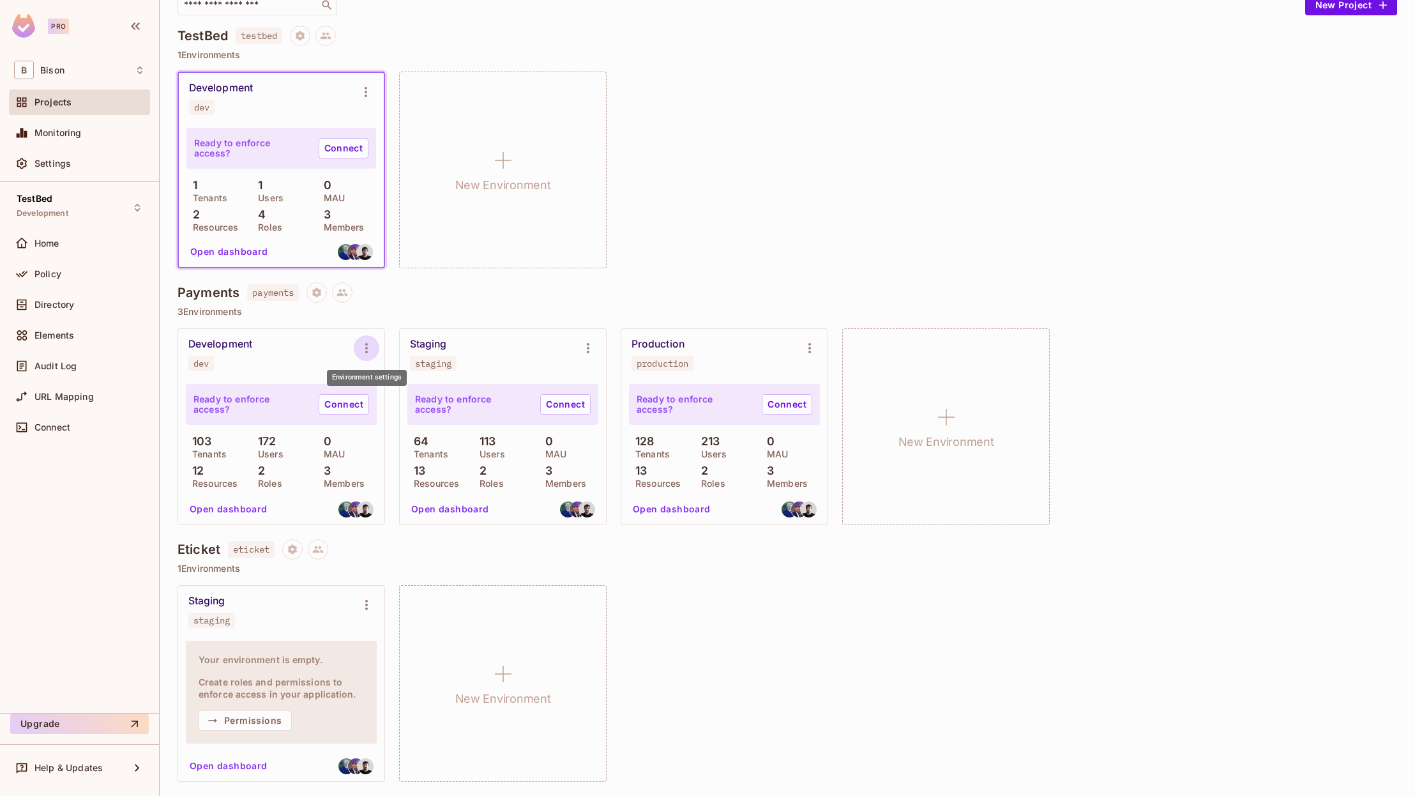
click at [365, 346] on icon "Environment settings" at bounding box center [366, 347] width 15 height 15
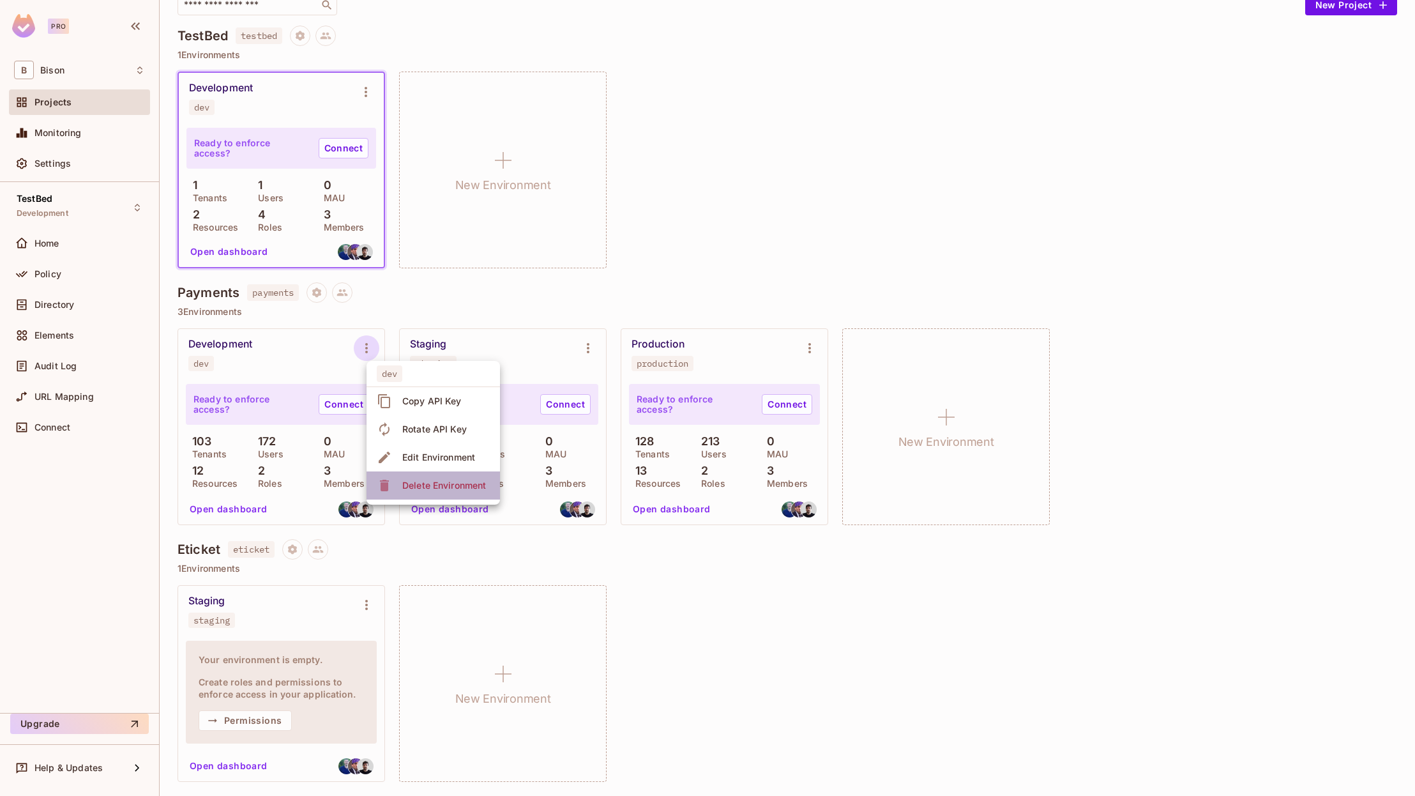
click at [437, 486] on div "Delete Environment" at bounding box center [444, 485] width 84 height 13
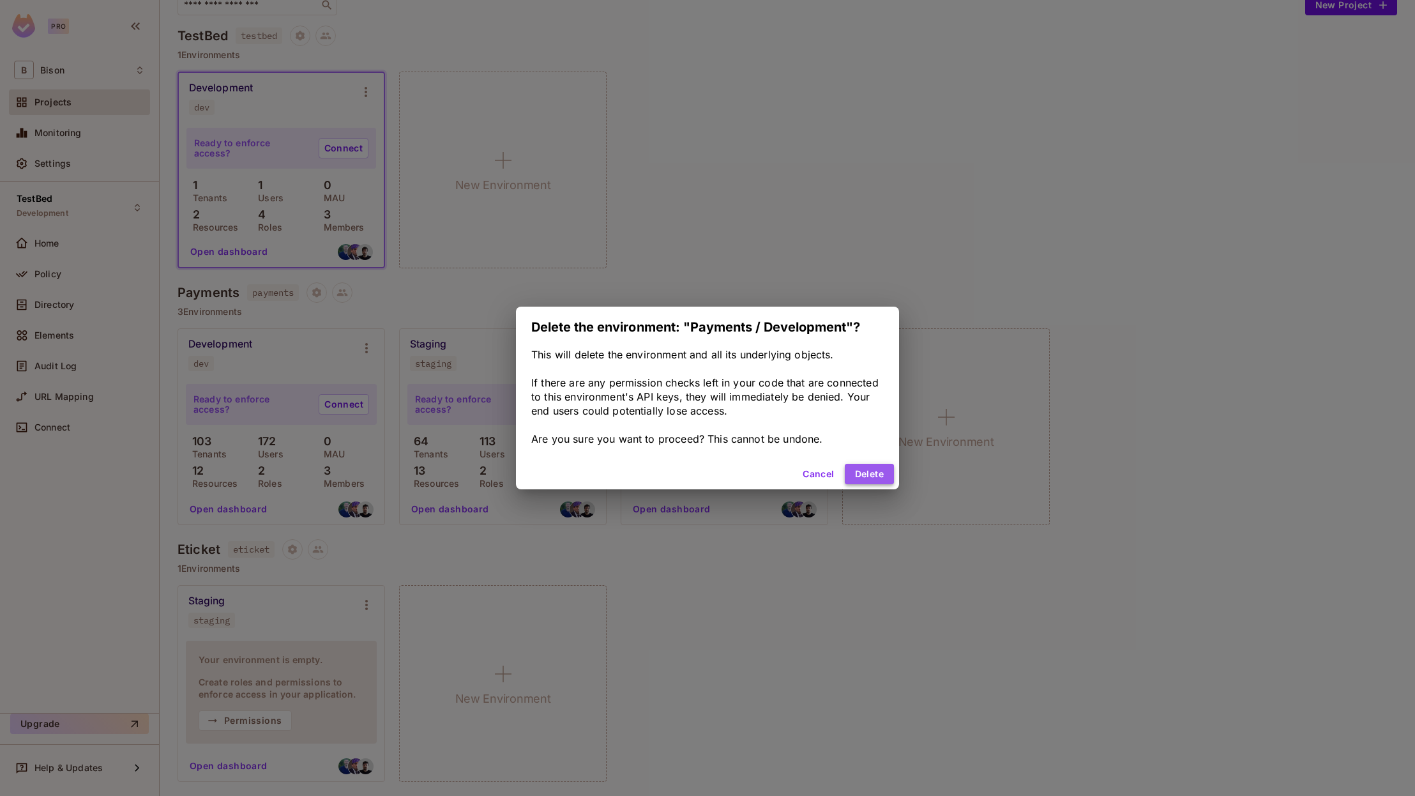
click at [863, 473] on button "Delete" at bounding box center [869, 474] width 49 height 20
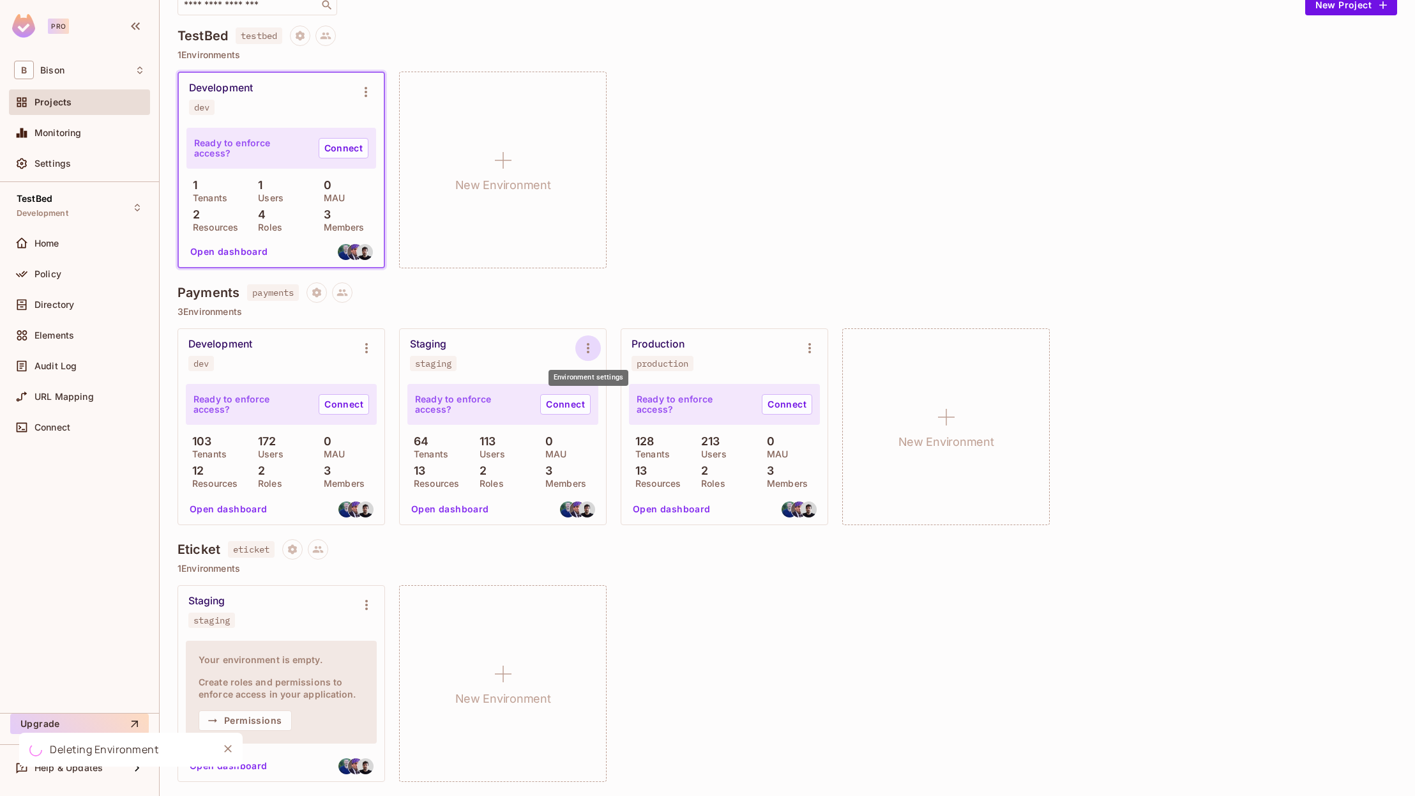
click at [593, 353] on icon "Environment settings" at bounding box center [587, 347] width 15 height 15
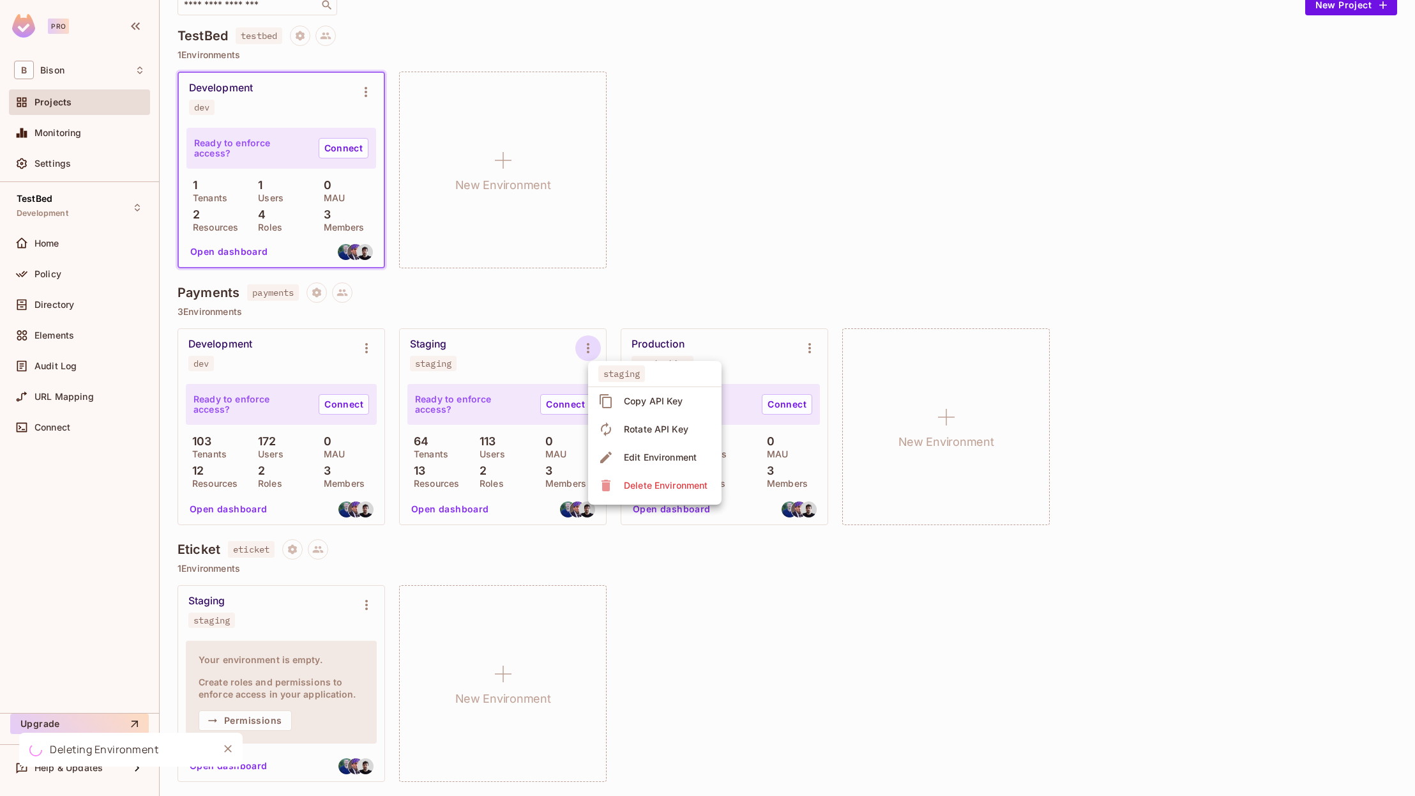
click at [645, 487] on div "Delete Environment" at bounding box center [666, 485] width 84 height 13
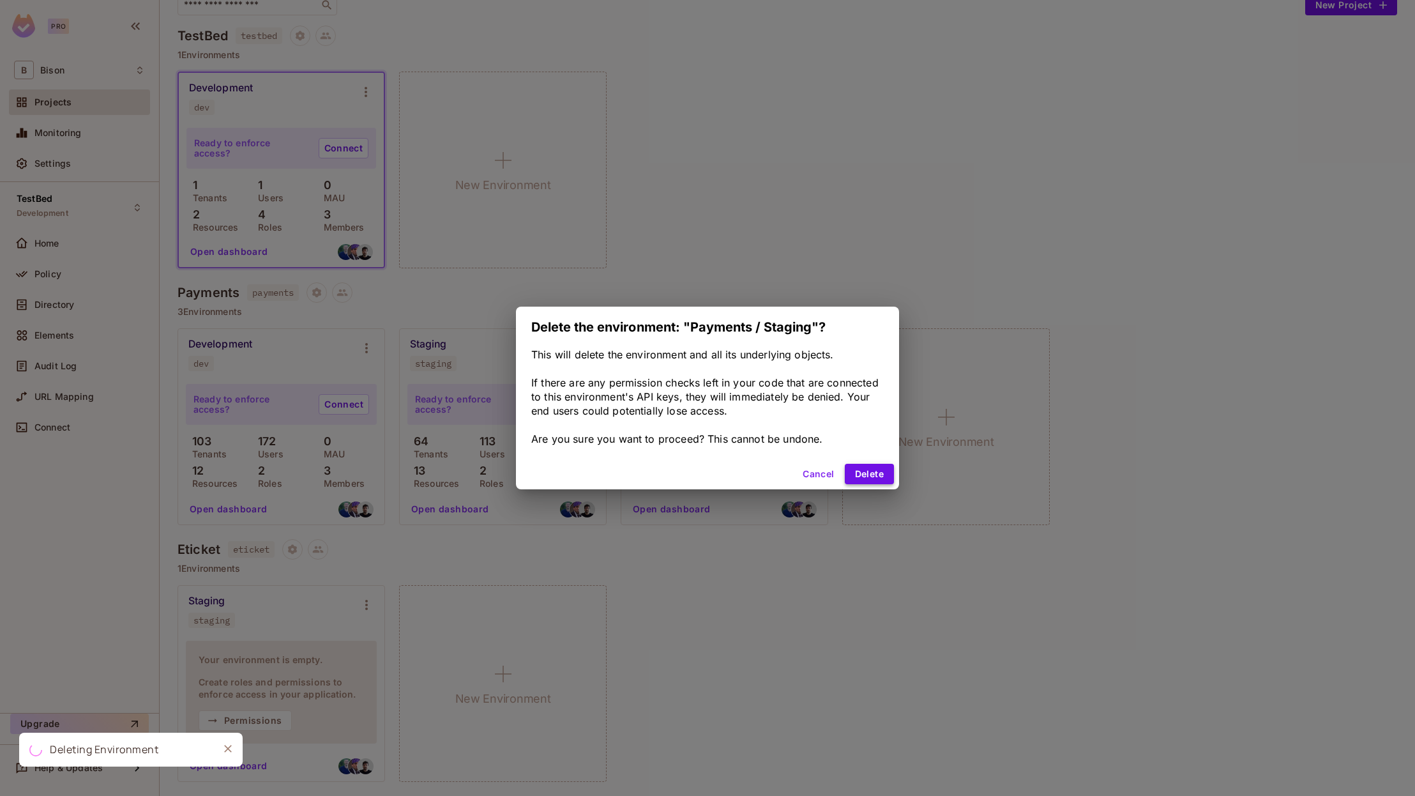
click at [882, 476] on button "Delete" at bounding box center [869, 474] width 49 height 20
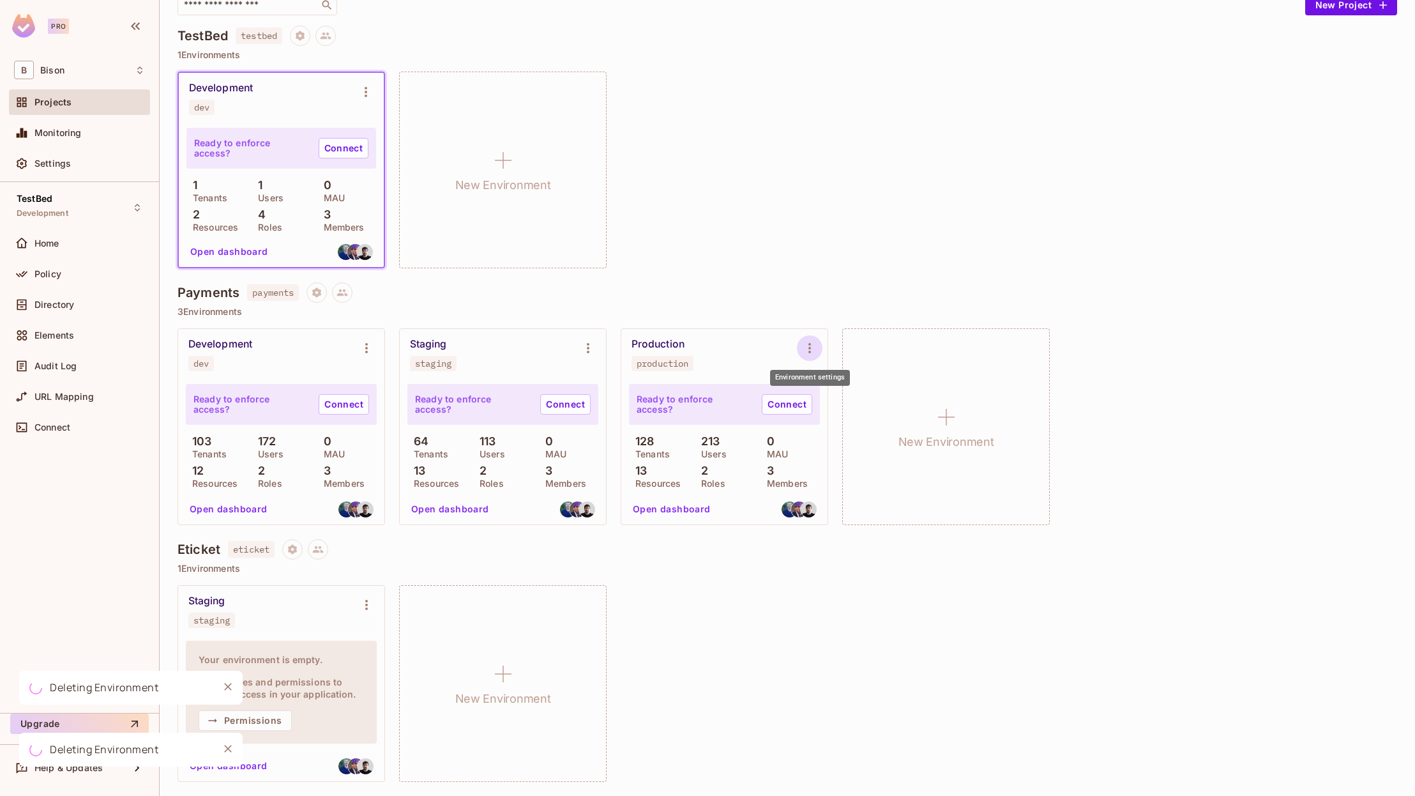
click at [811, 346] on icon "Environment settings" at bounding box center [809, 347] width 15 height 15
click at [865, 487] on div "Delete Environment" at bounding box center [888, 485] width 84 height 13
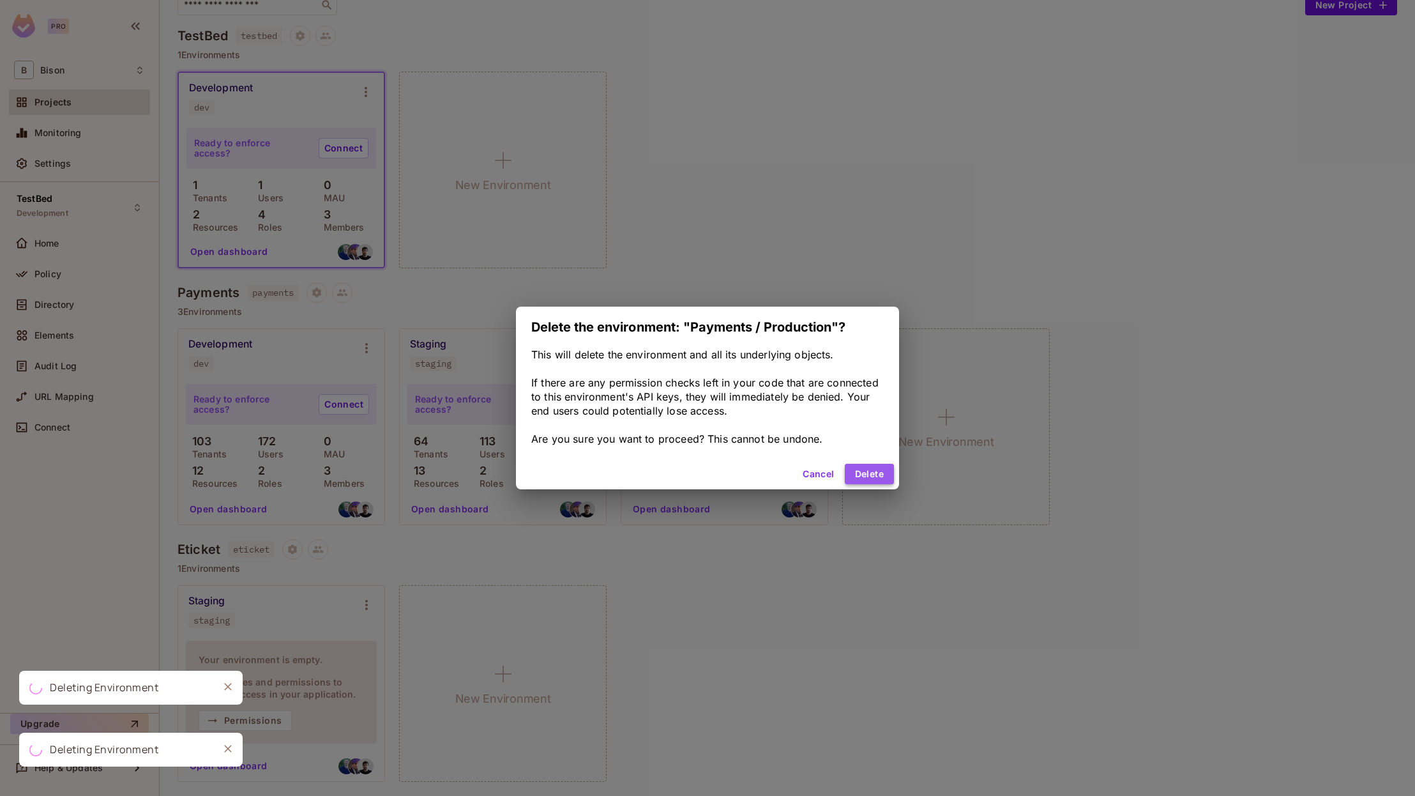
click at [864, 473] on button "Delete" at bounding box center [869, 474] width 49 height 20
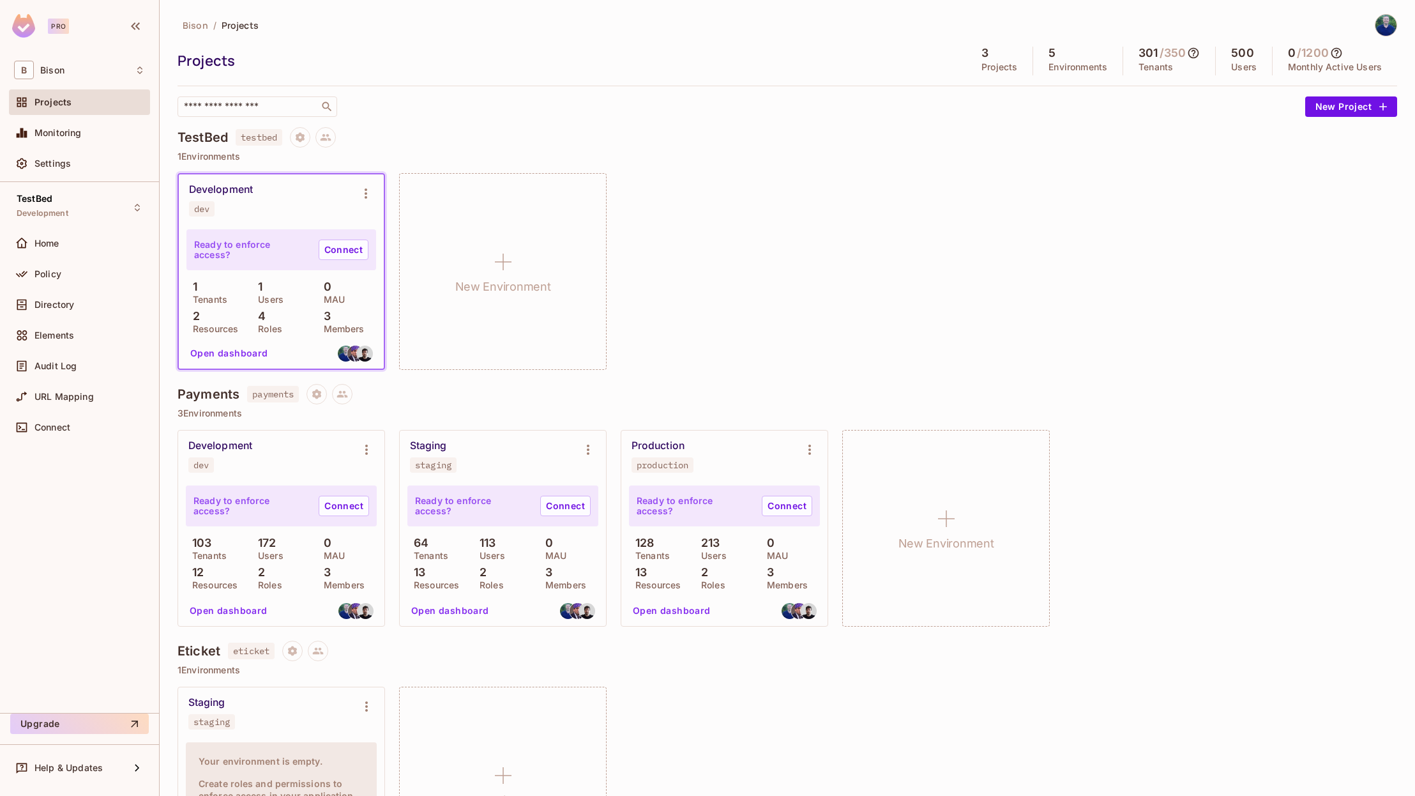
click at [833, 206] on div "Development dev Ready to enforce access? Connect 1 Tenants 1 Users 0 MAU 2 Reso…" at bounding box center [788, 271] width 1220 height 197
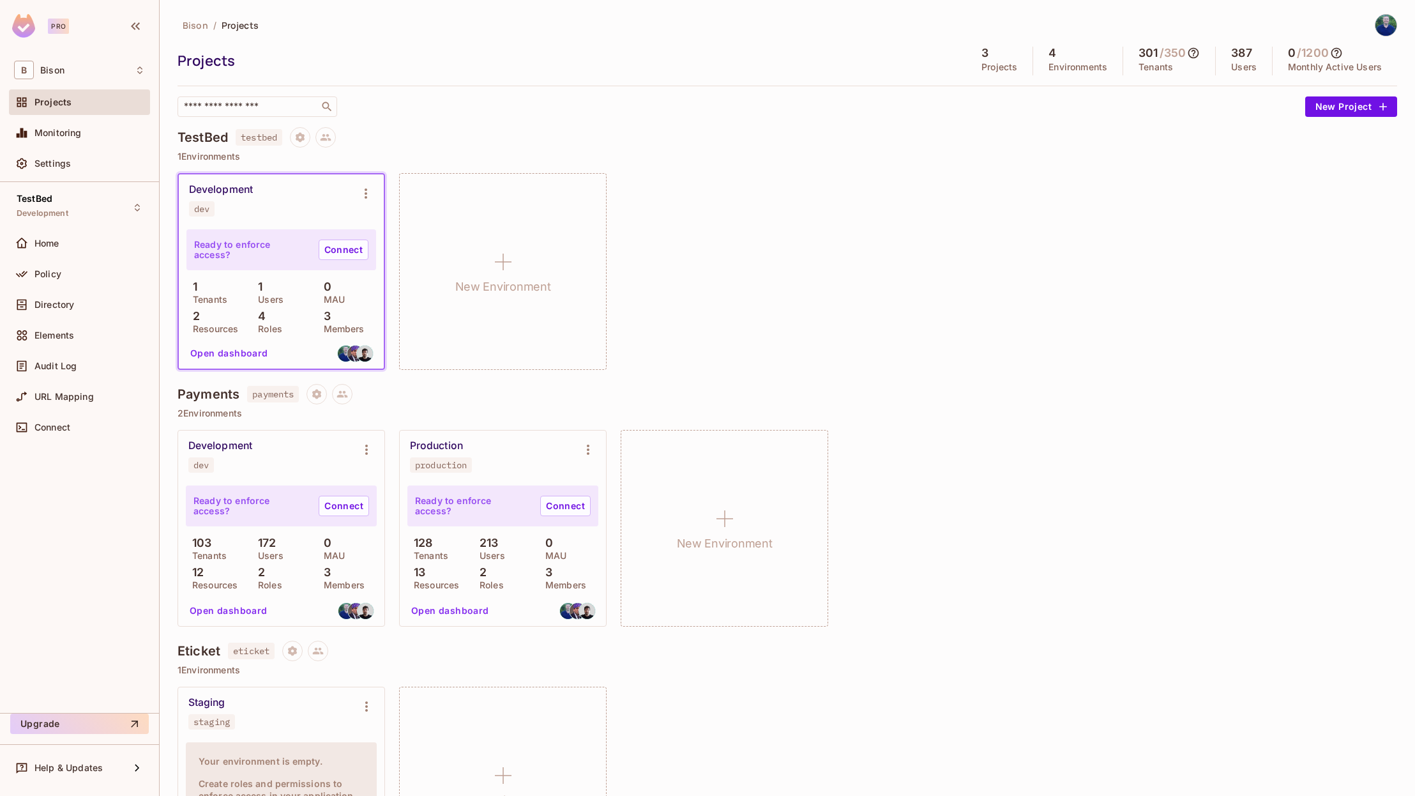
scroll to position [102, 0]
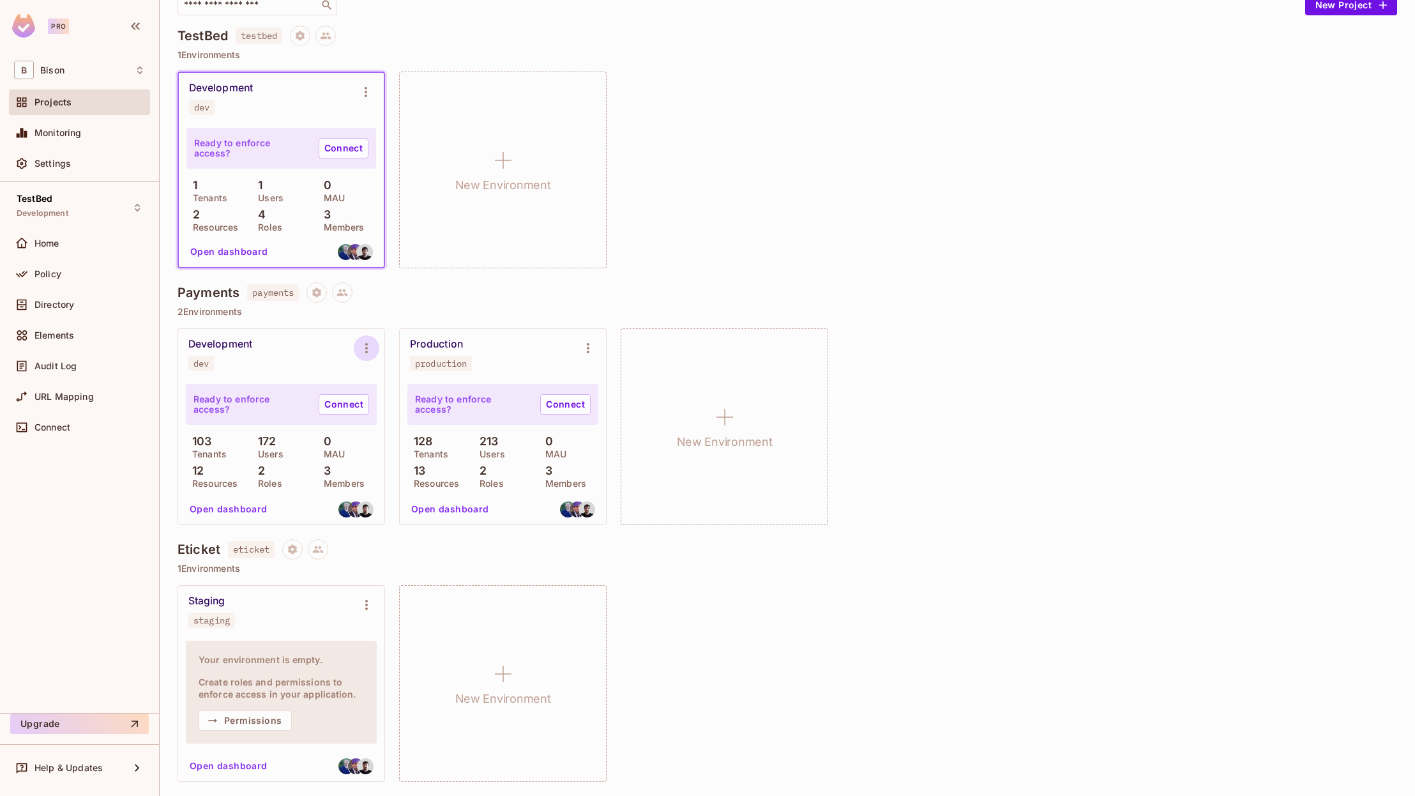
click at [367, 355] on icon "Environment settings" at bounding box center [366, 347] width 15 height 15
click at [439, 489] on div "Delete Environment" at bounding box center [444, 485] width 84 height 13
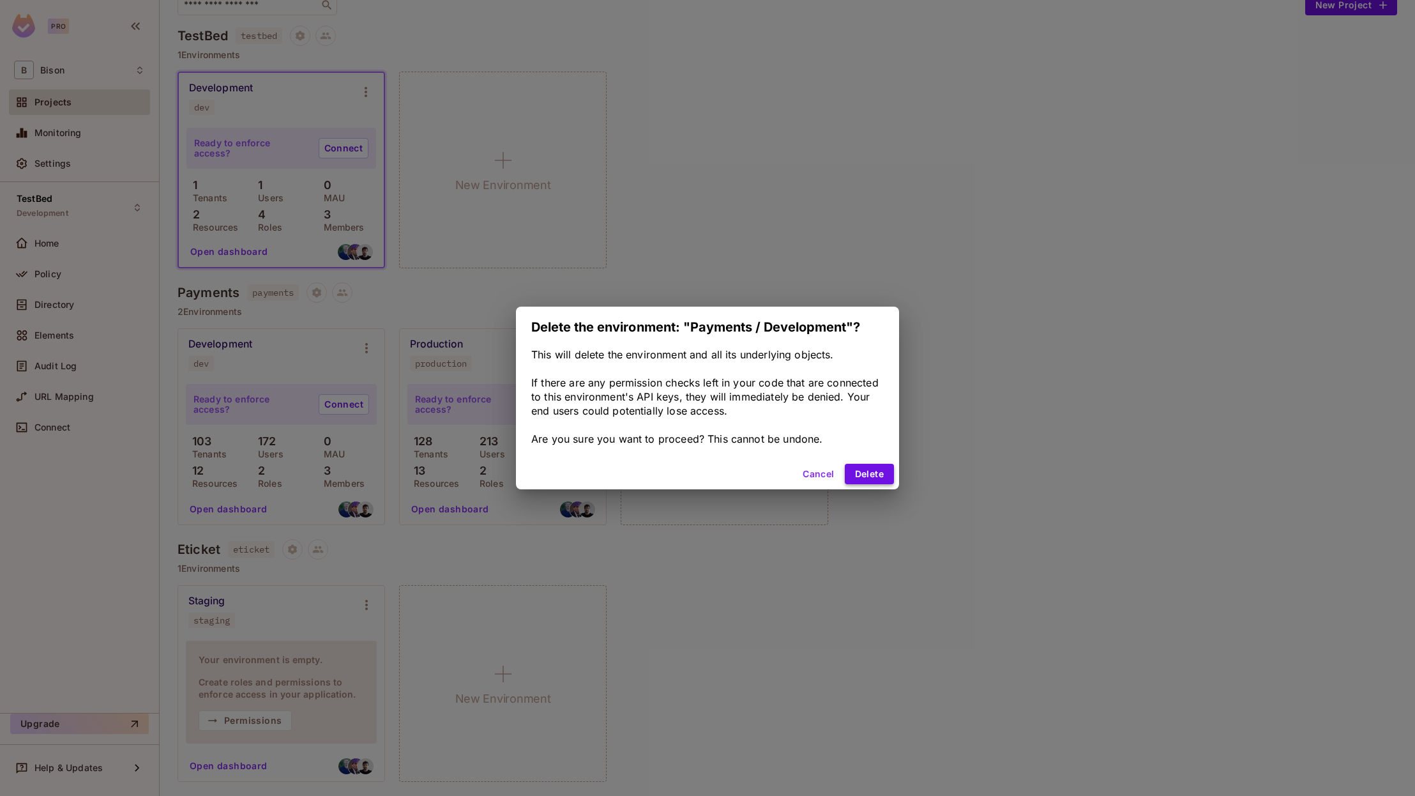
click at [868, 471] on button "Delete" at bounding box center [869, 474] width 49 height 20
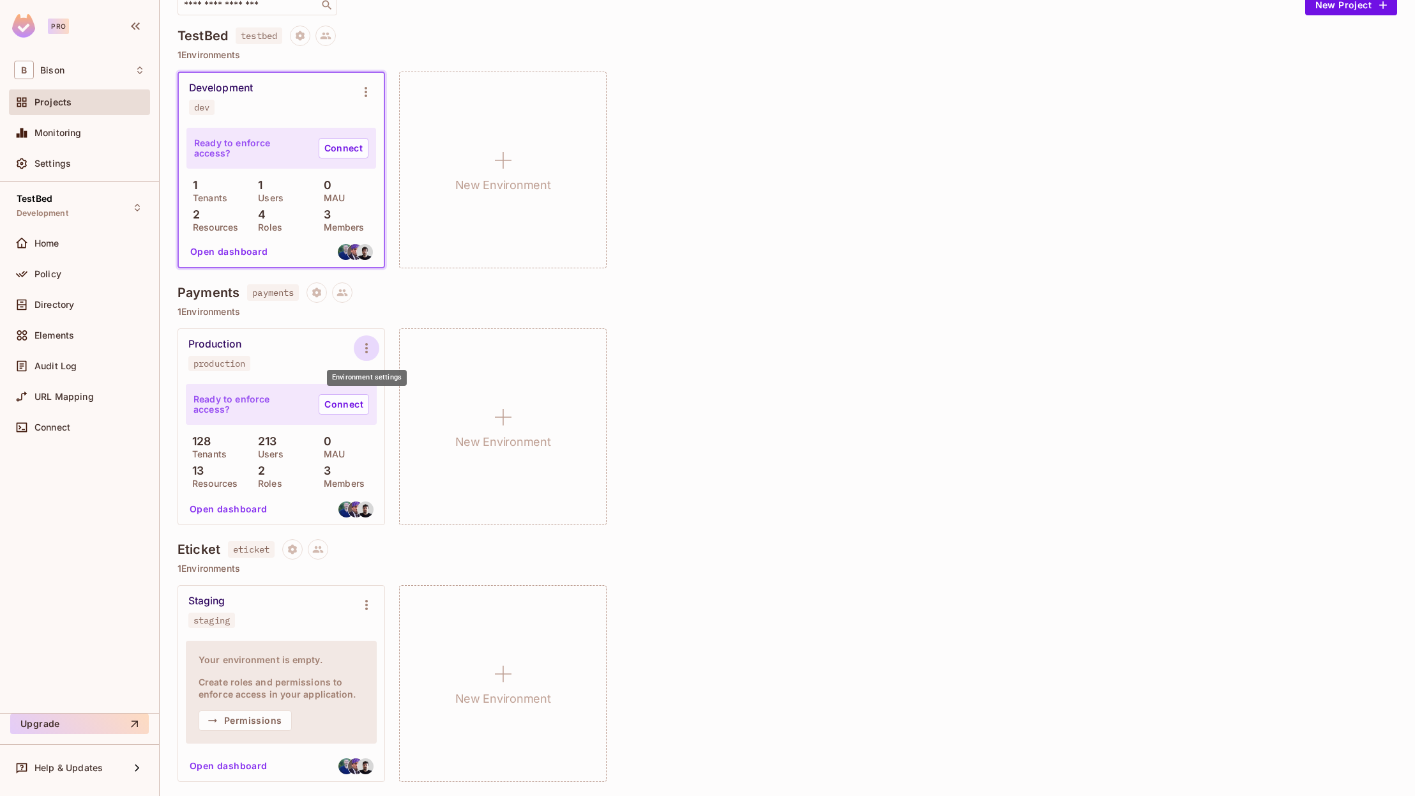
click at [370, 352] on icon "Environment settings" at bounding box center [366, 347] width 15 height 15
click at [710, 488] on div at bounding box center [707, 398] width 1415 height 796
click at [367, 612] on button "Environment settings" at bounding box center [367, 605] width 26 height 26
click at [367, 612] on div at bounding box center [707, 398] width 1415 height 796
click at [367, 90] on icon "Environment settings" at bounding box center [365, 91] width 15 height 15
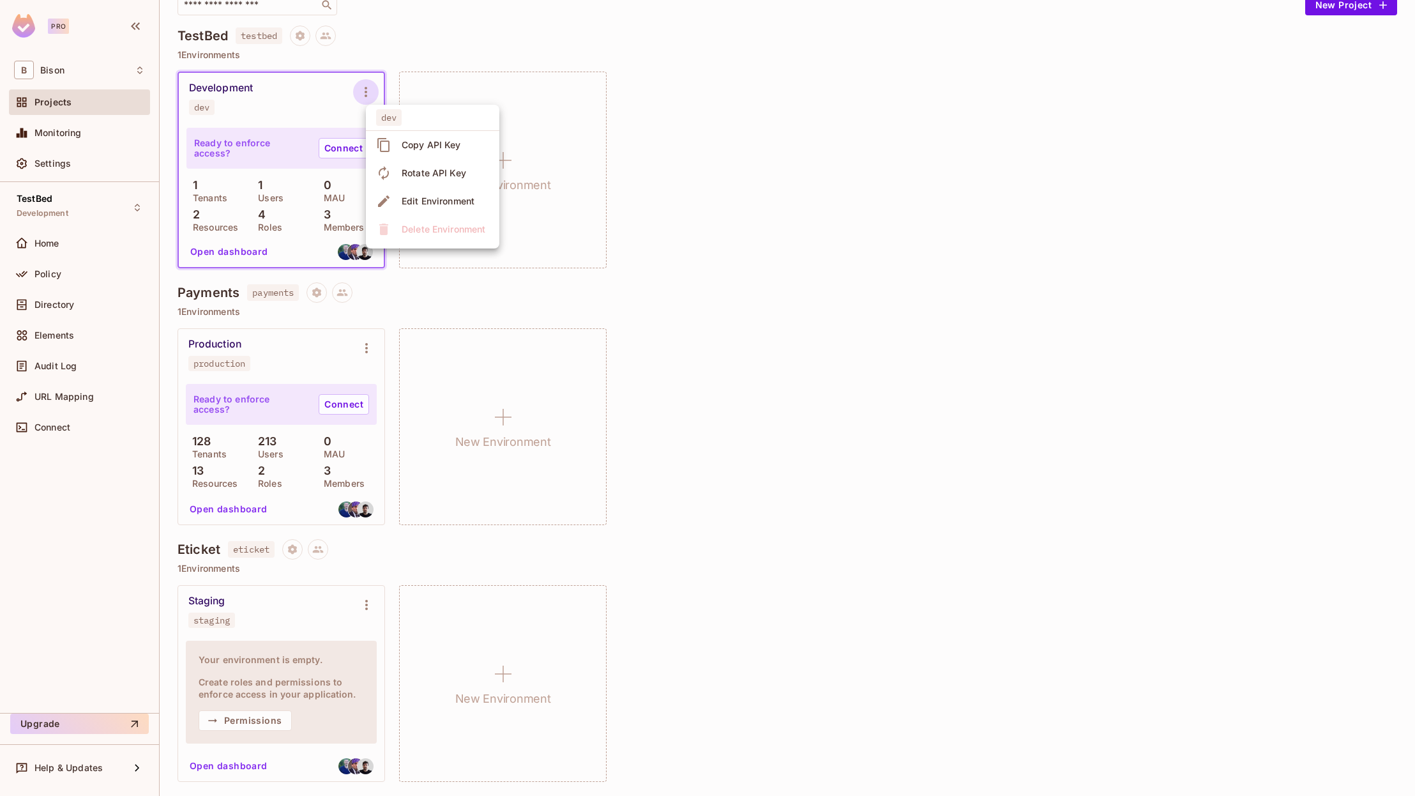
click at [367, 90] on div at bounding box center [707, 398] width 1415 height 796
click at [370, 347] on icon "Environment settings" at bounding box center [366, 347] width 15 height 15
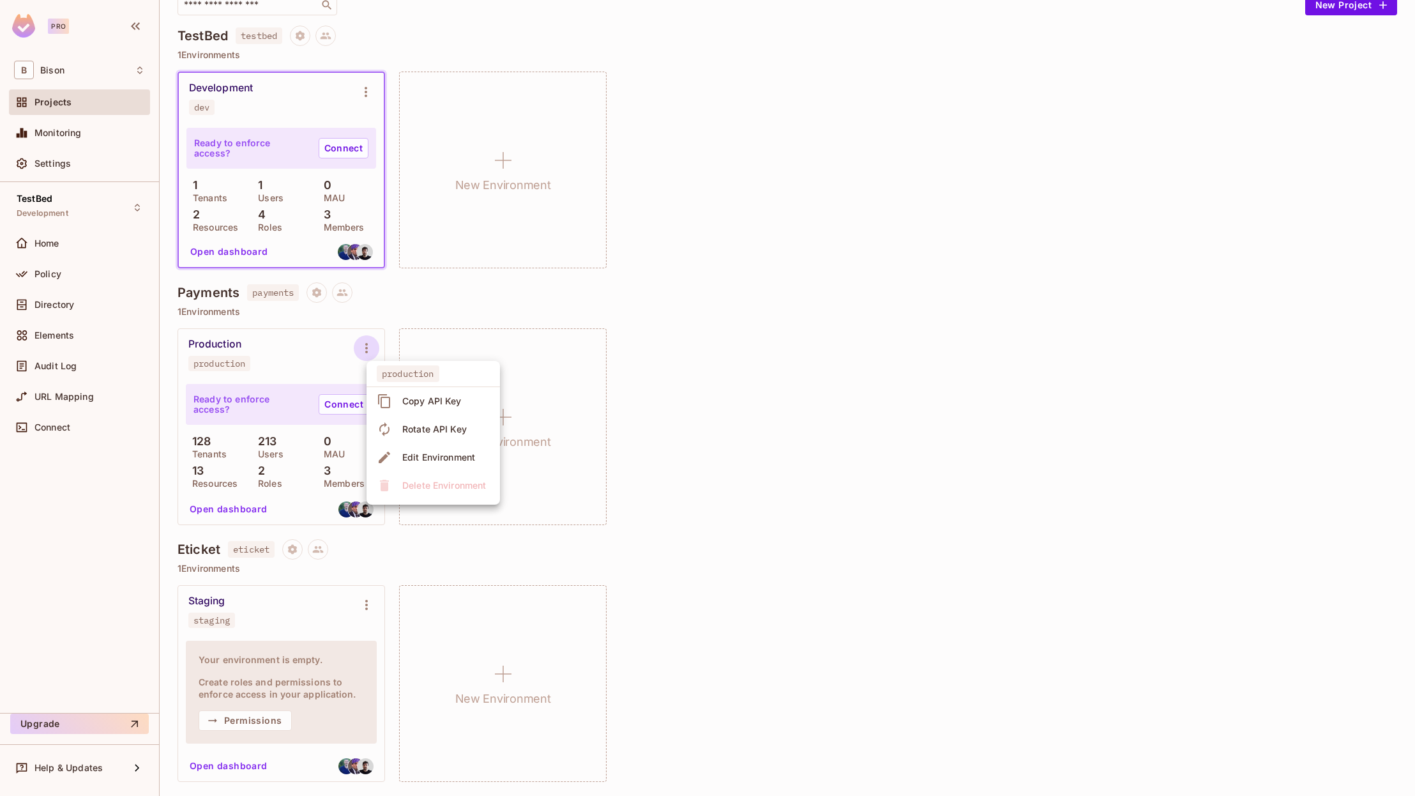
click at [676, 347] on div at bounding box center [707, 398] width 1415 height 796
